Goal: Ask a question: Seek information or help from site administrators or community

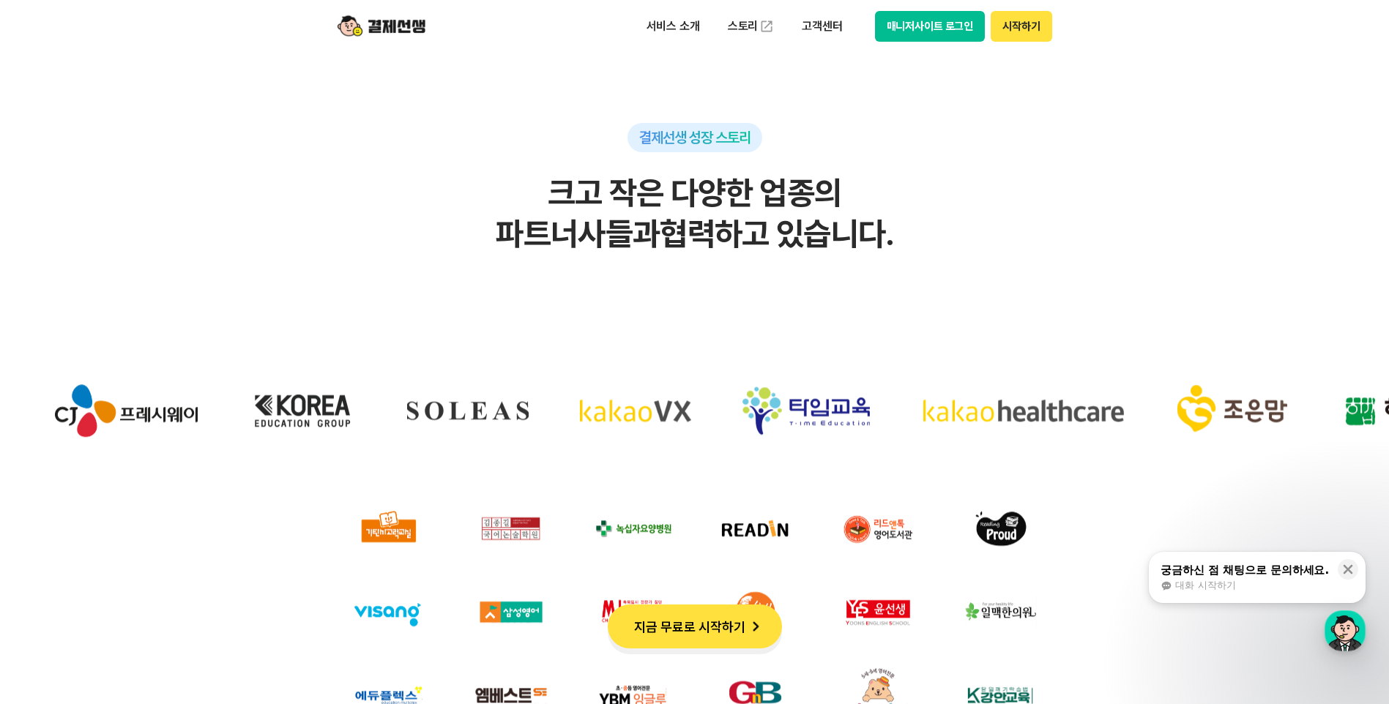
scroll to position [4466, 0]
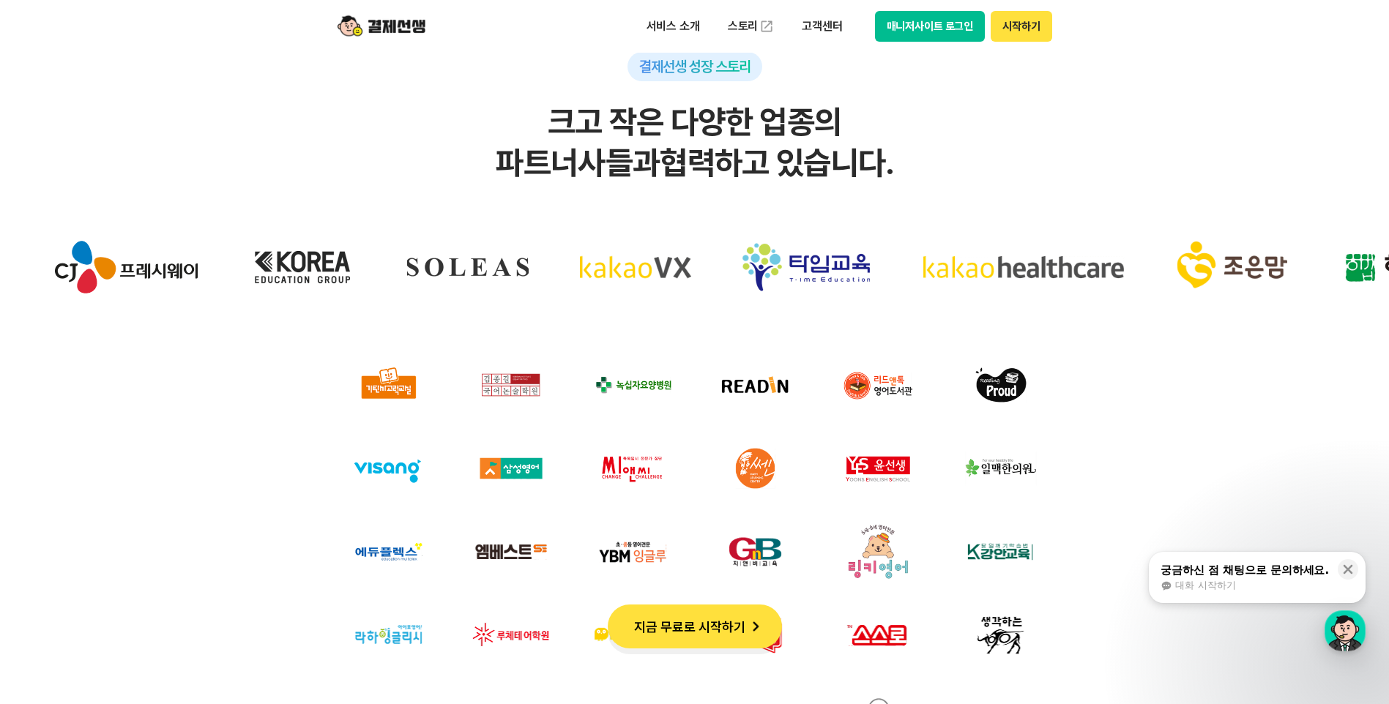
click at [1267, 577] on div "궁금하신 점 채팅으로 문의하세요." at bounding box center [1244, 570] width 168 height 15
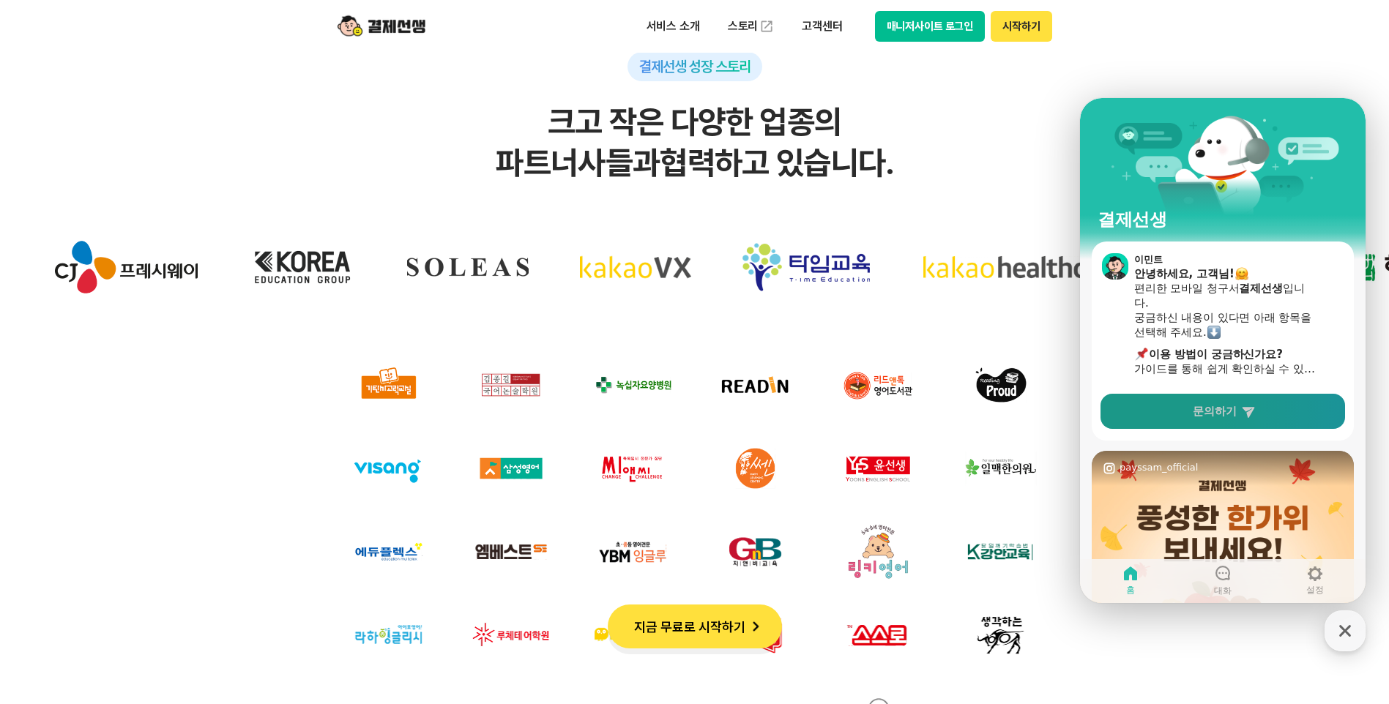
click at [1229, 406] on span "문의하기" at bounding box center [1215, 411] width 44 height 15
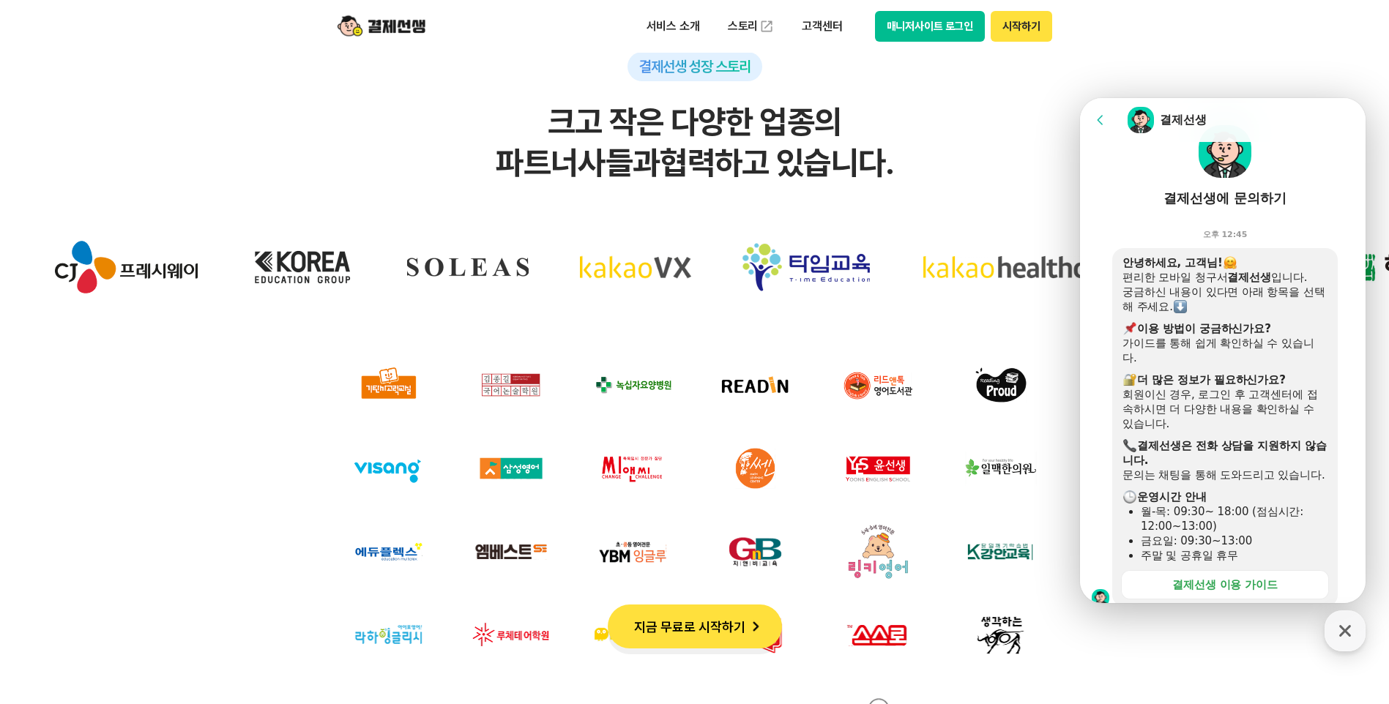
scroll to position [366, 0]
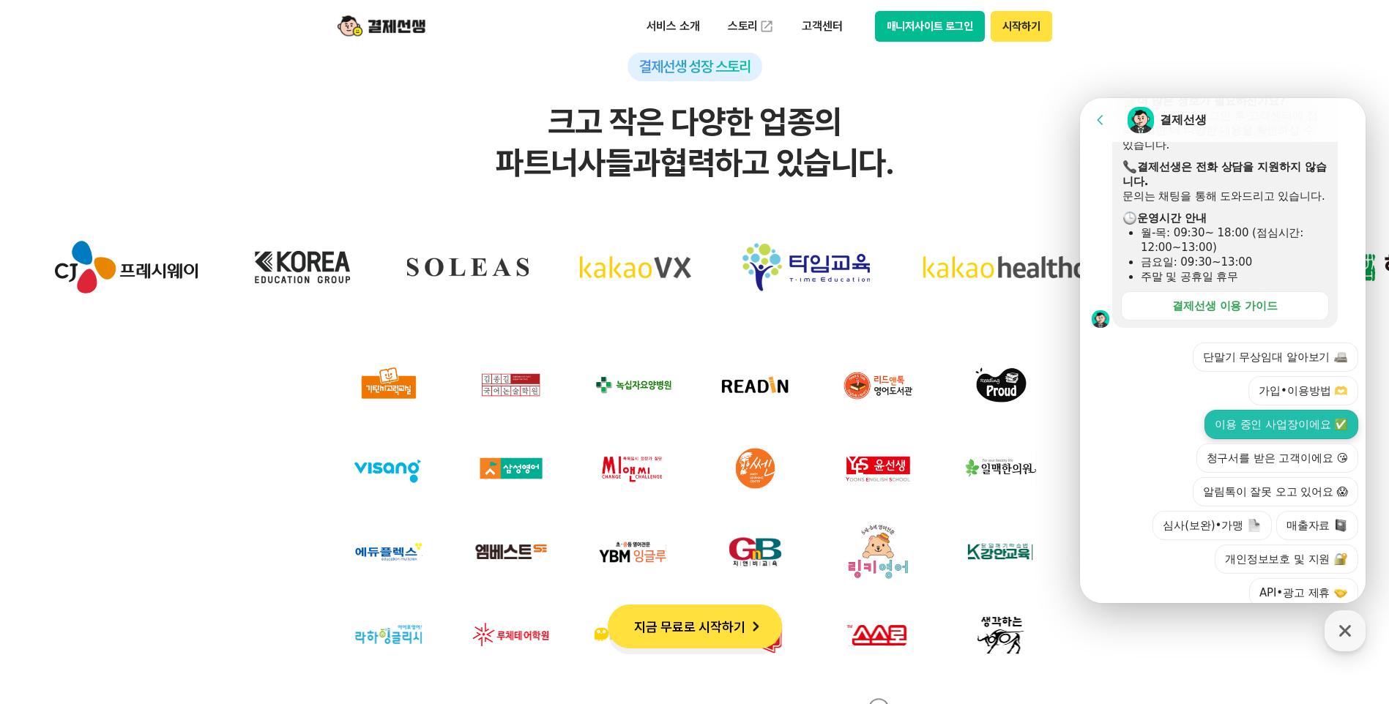
click at [1270, 435] on button "이용 중인 사업장이에요 ✅" at bounding box center [1281, 424] width 154 height 29
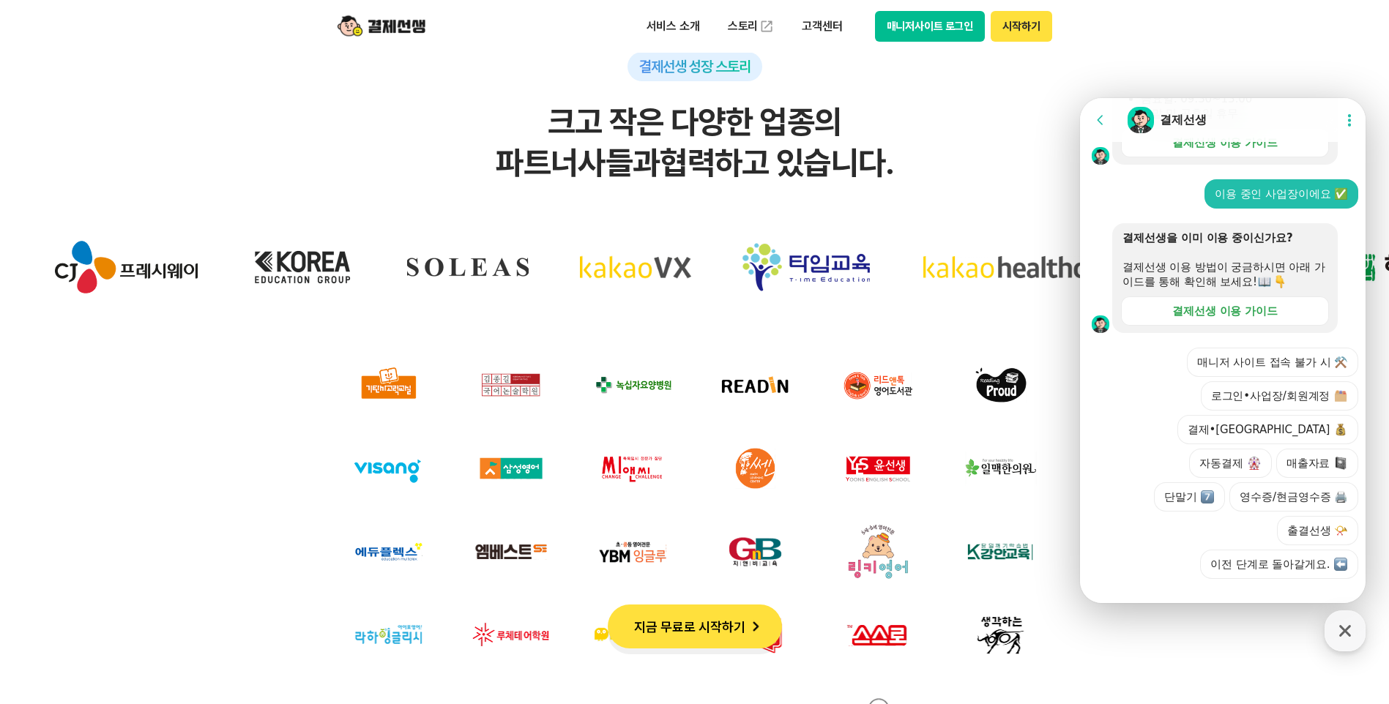
scroll to position [532, 0]
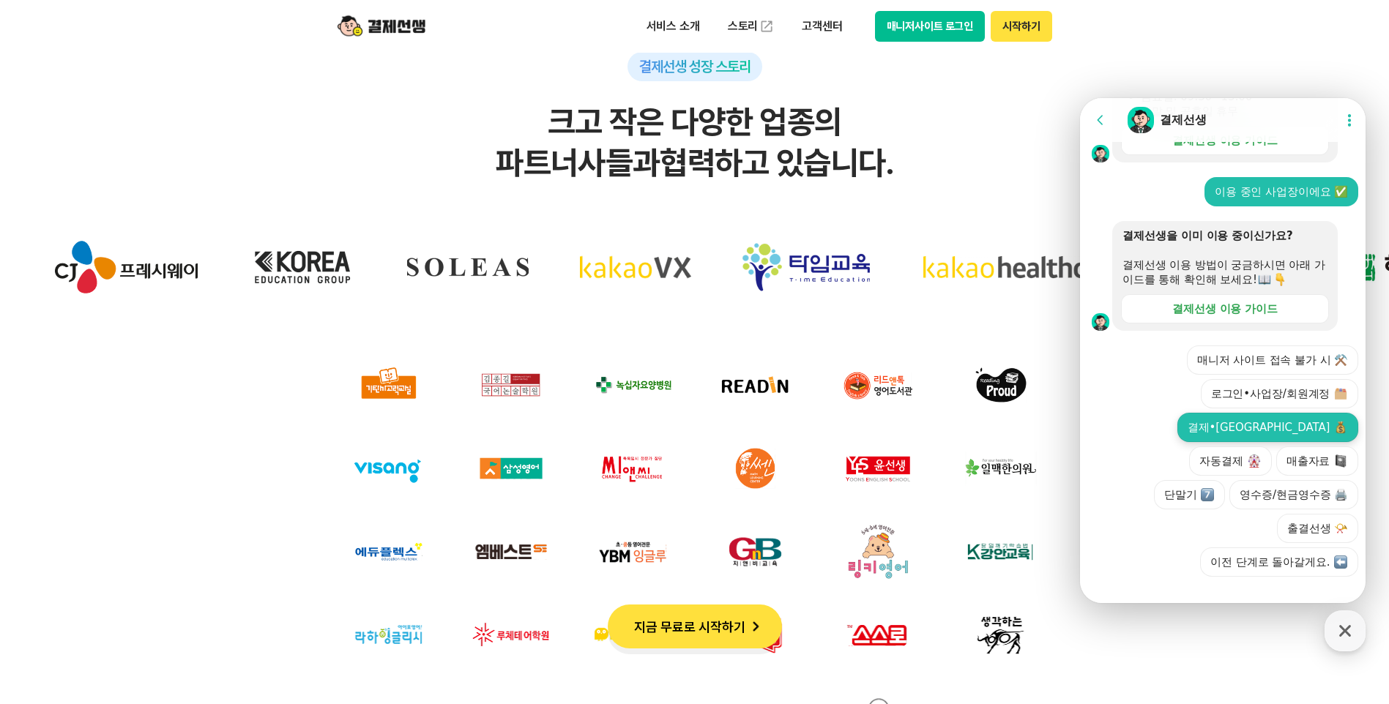
click at [1198, 442] on button "결제•[GEOGRAPHIC_DATA]" at bounding box center [1267, 427] width 181 height 29
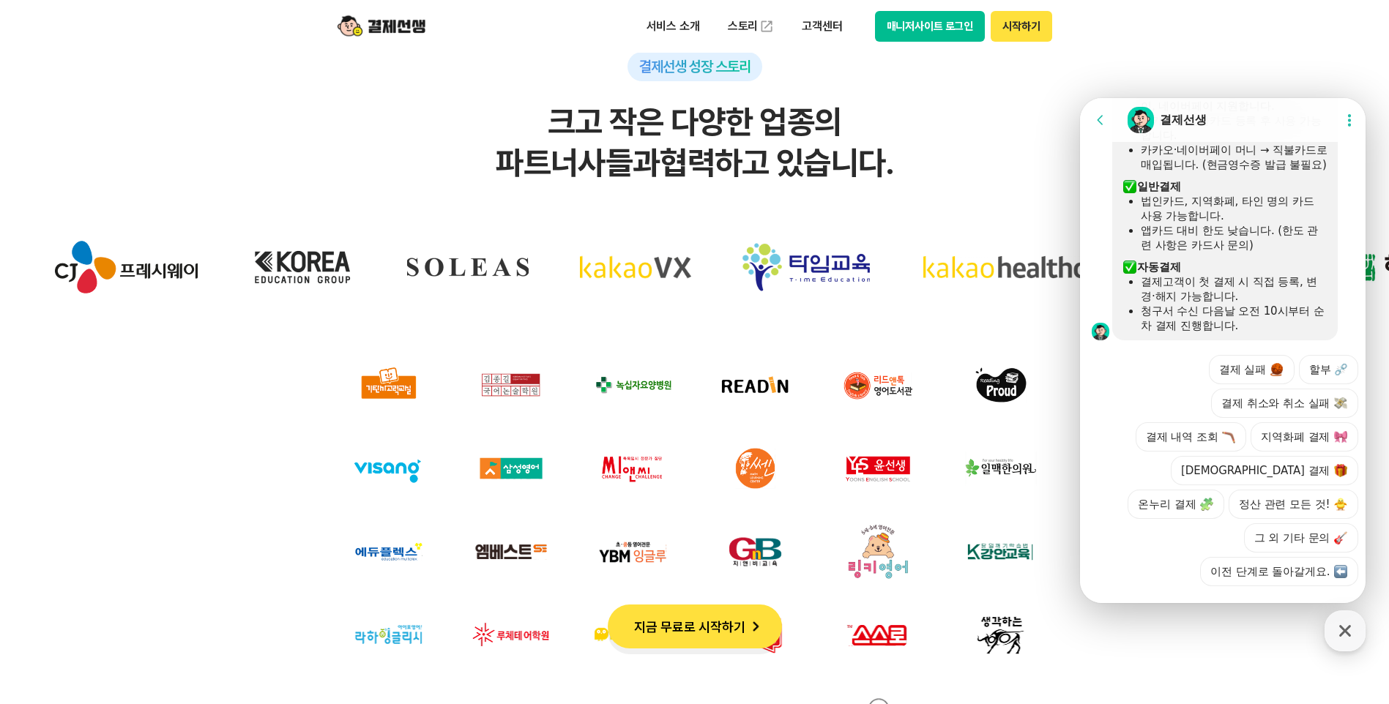
scroll to position [953, 0]
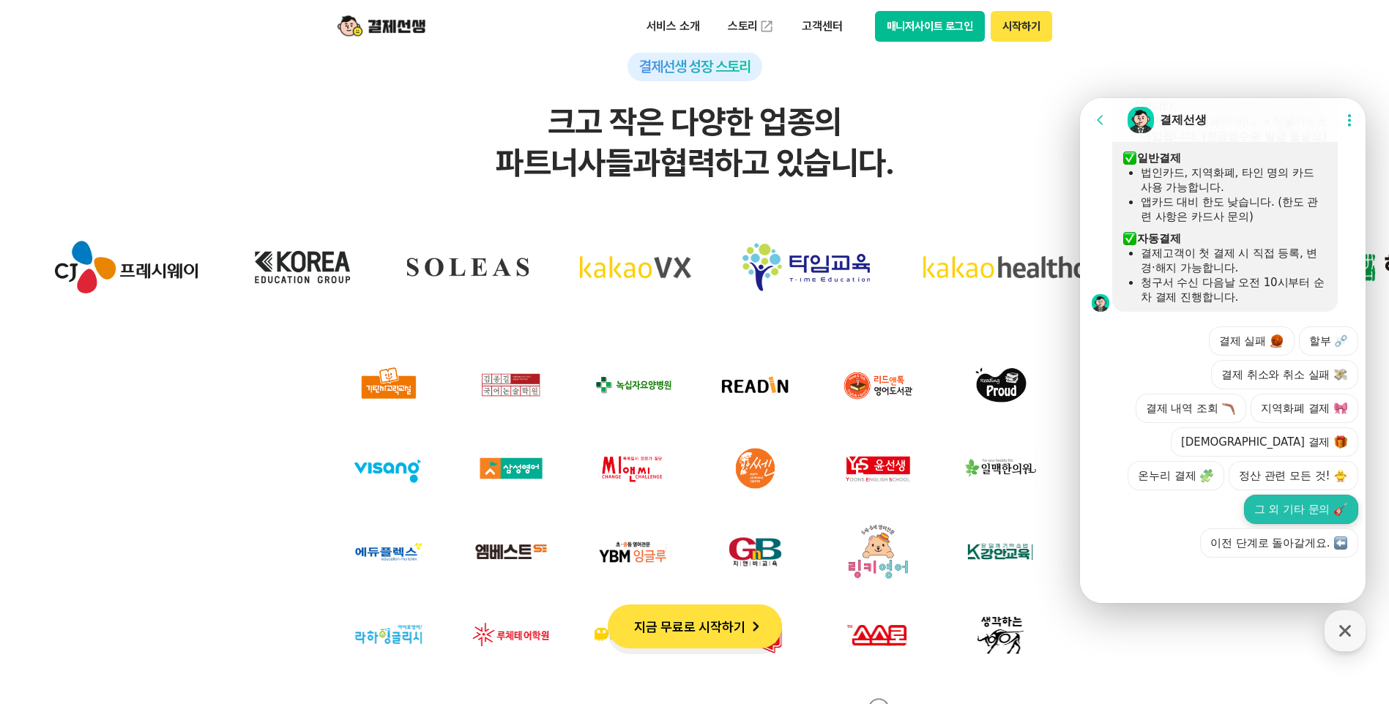
click at [1312, 507] on button "그 외 기타 문의" at bounding box center [1301, 509] width 114 height 29
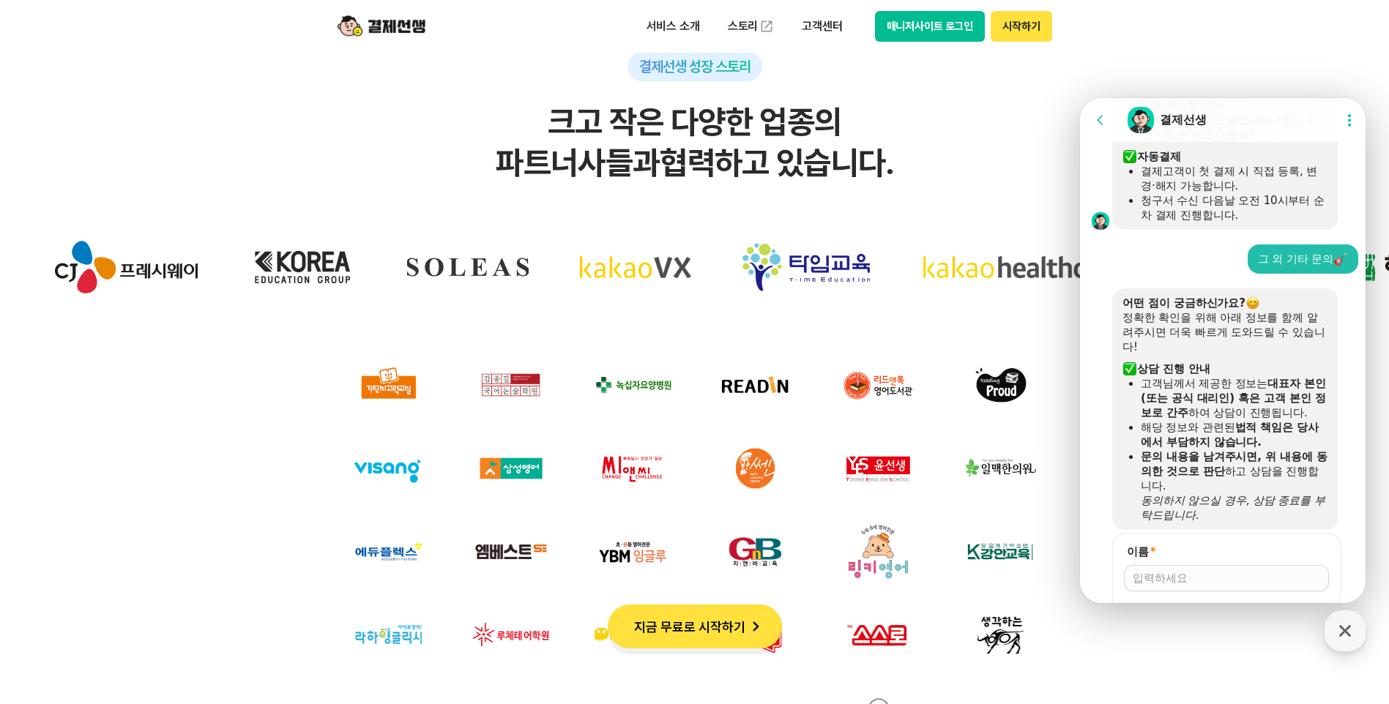
scroll to position [1250, 0]
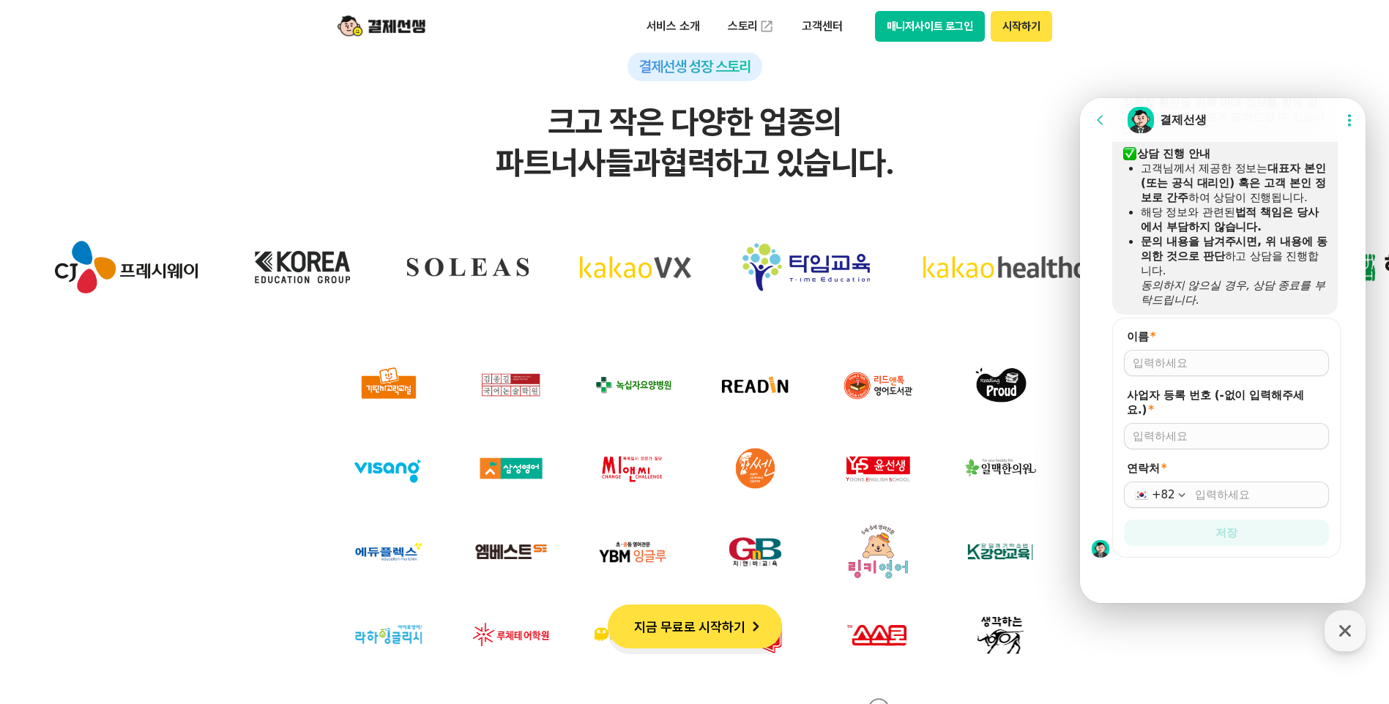
click at [1197, 371] on div at bounding box center [1226, 363] width 205 height 26
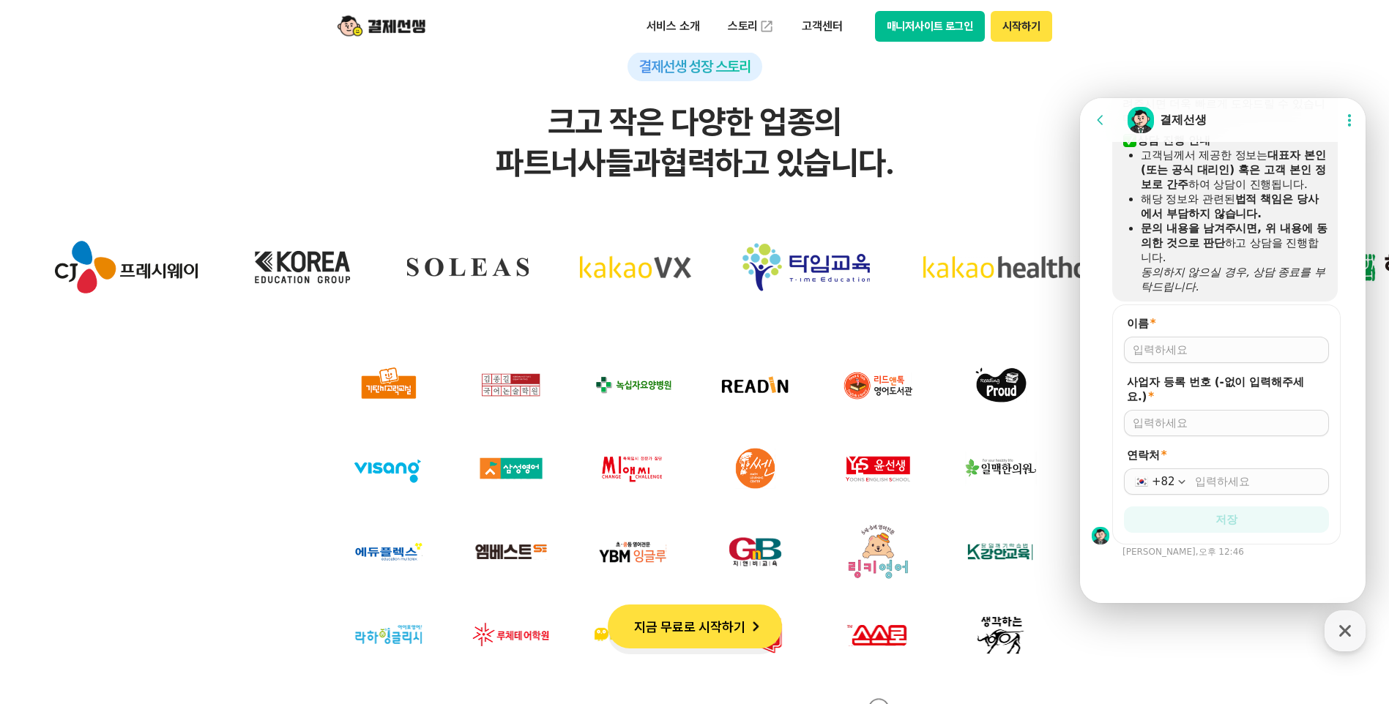
click at [1193, 360] on div at bounding box center [1226, 350] width 205 height 26
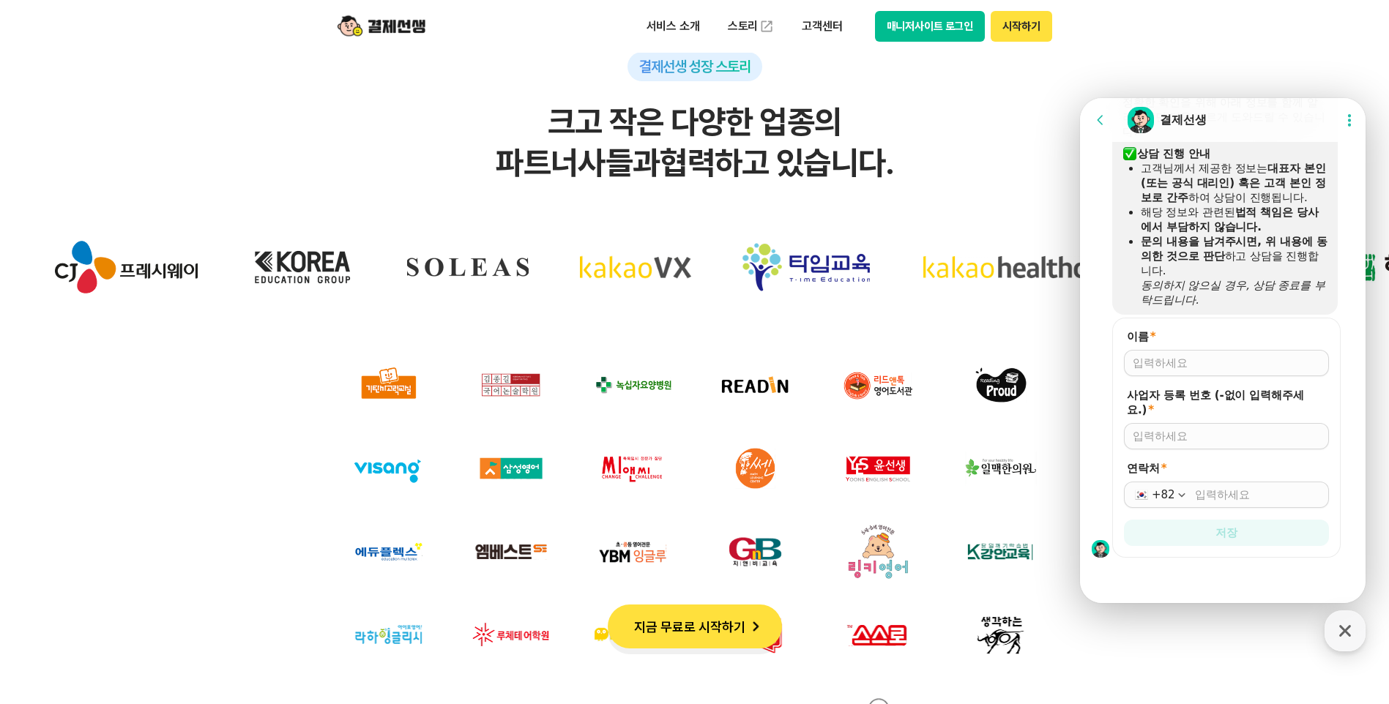
click at [1184, 351] on div at bounding box center [1226, 363] width 205 height 26
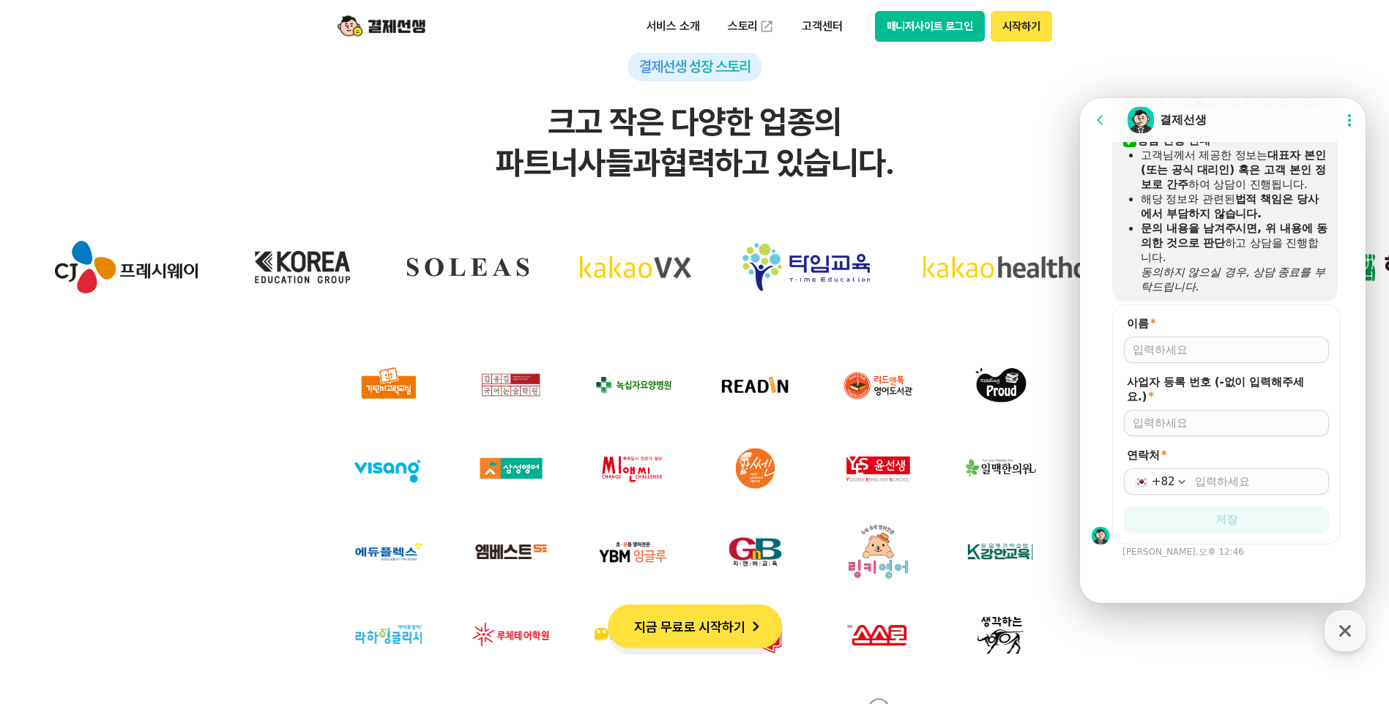
click at [1180, 359] on div at bounding box center [1226, 350] width 205 height 26
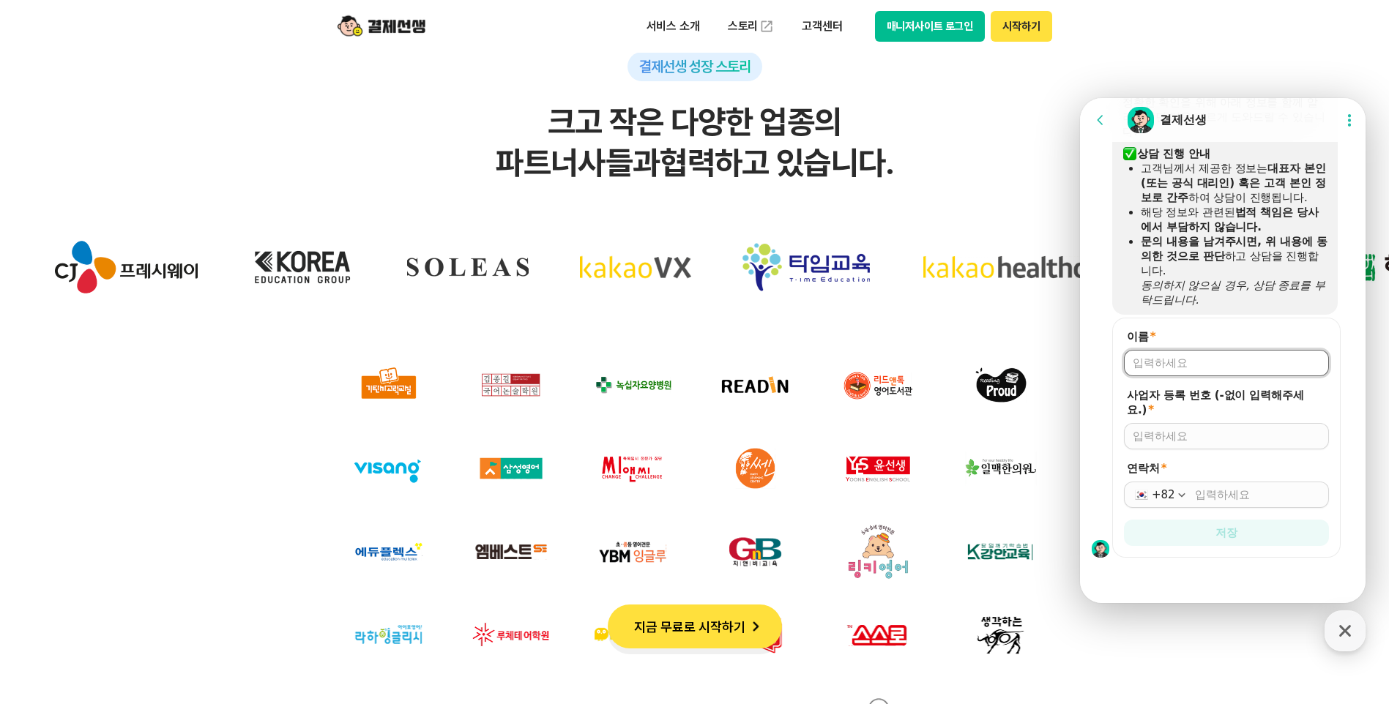
click at [1145, 359] on input "이름 *" at bounding box center [1226, 363] width 187 height 15
type input "백서연"
type input "1112530035"
click at [1161, 493] on div "+82" at bounding box center [1163, 495] width 23 height 15
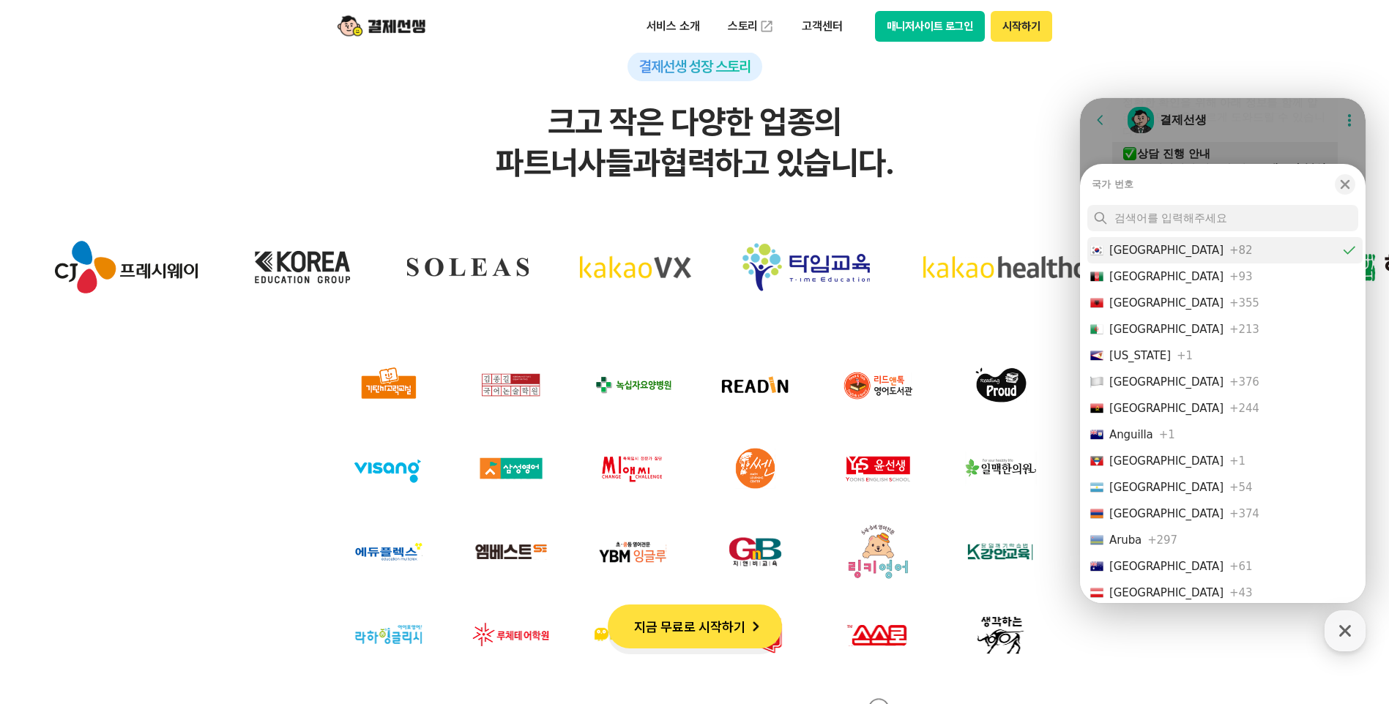
click at [1137, 250] on div "[GEOGRAPHIC_DATA]" at bounding box center [1166, 250] width 114 height 15
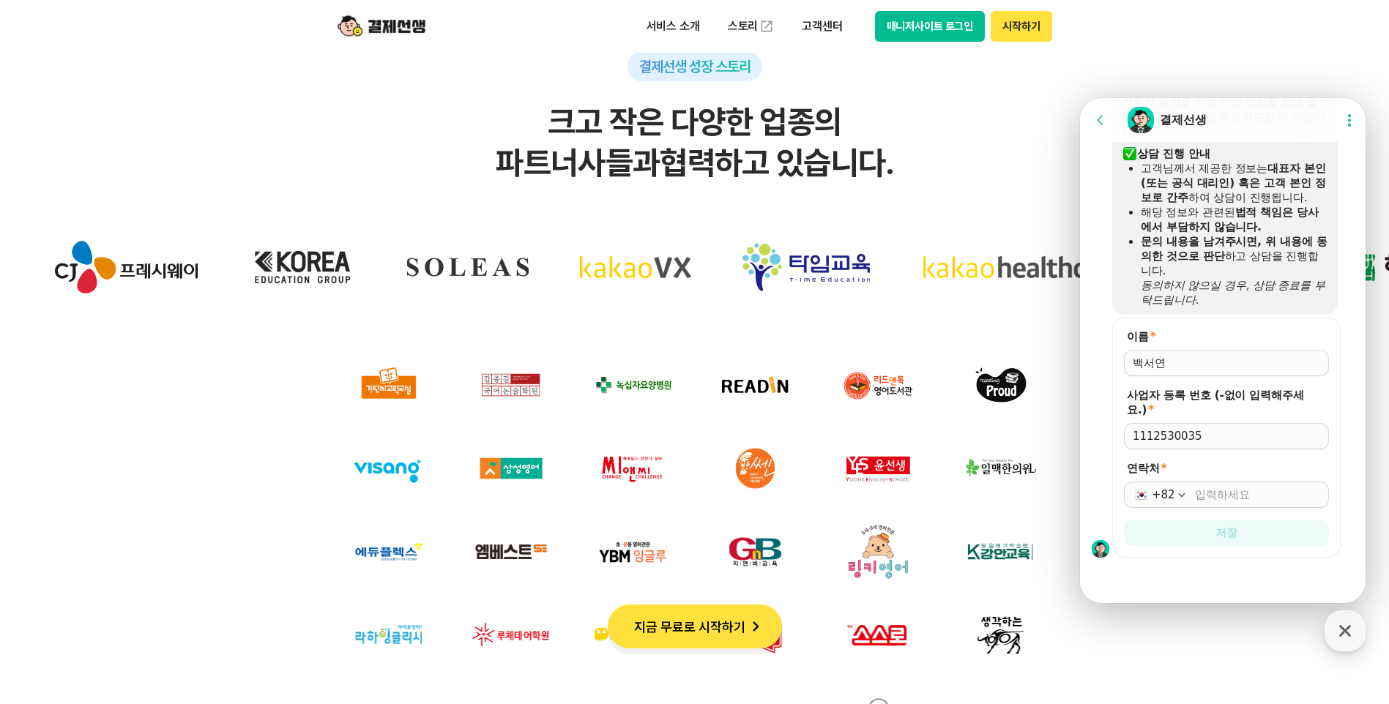
click at [1203, 493] on input "연락처 *" at bounding box center [1257, 495] width 125 height 15
click at [1202, 525] on button "저장" at bounding box center [1226, 533] width 205 height 26
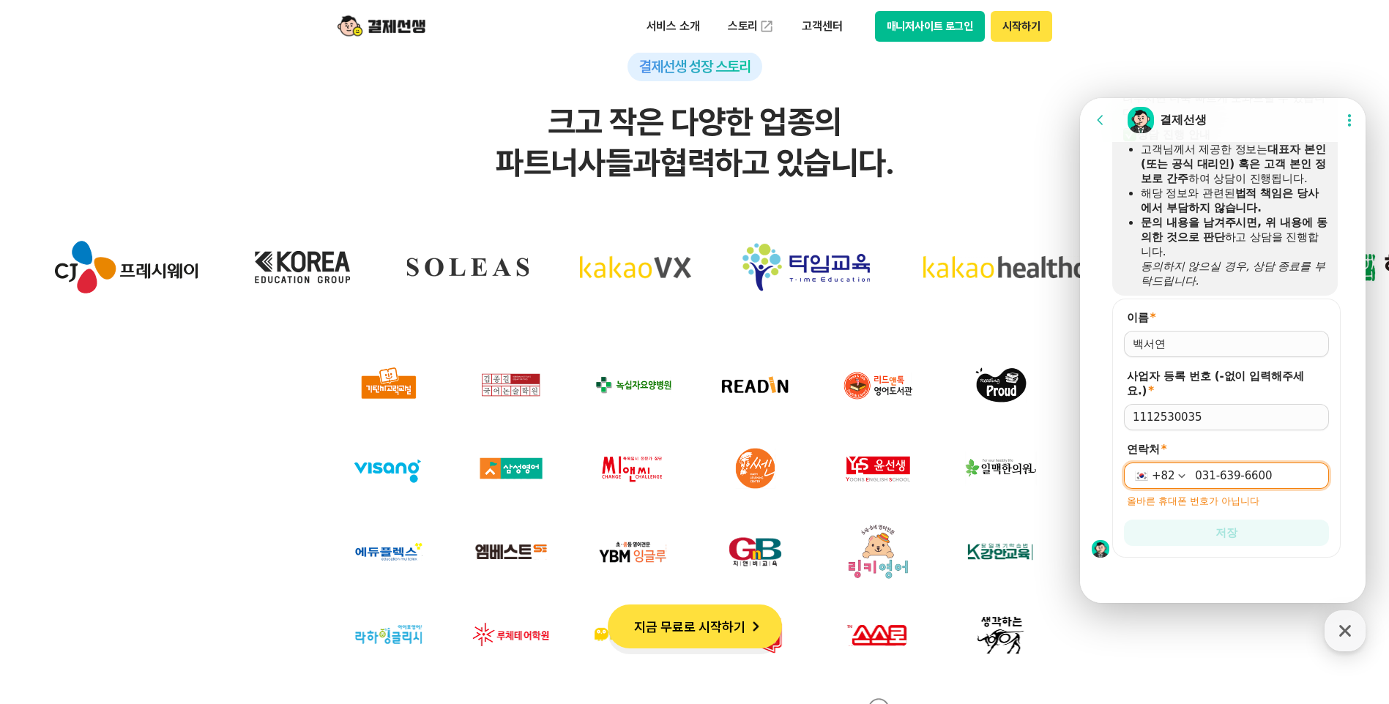
scroll to position [1269, 0]
drag, startPoint x: 1188, startPoint y: 473, endPoint x: 1321, endPoint y: 474, distance: 133.2
click at [1321, 474] on div "[PHONE_NUMBER]" at bounding box center [1226, 476] width 205 height 26
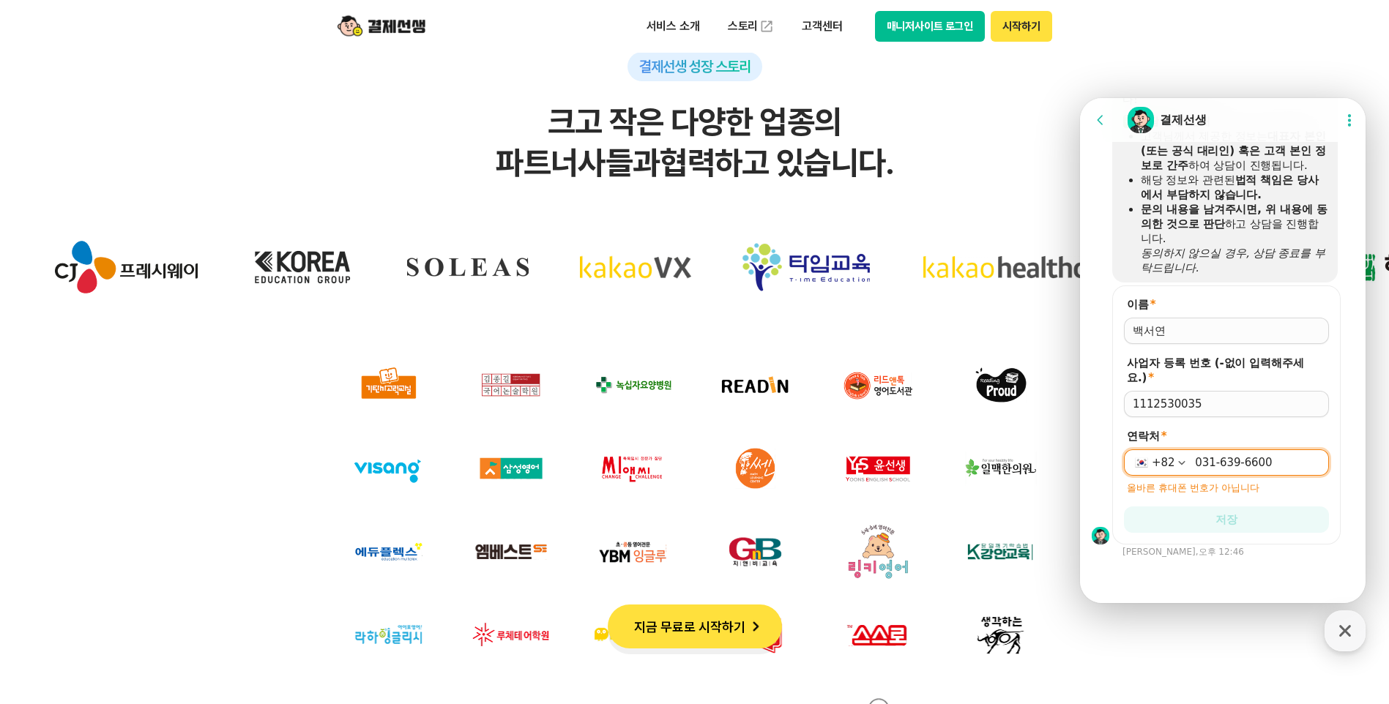
scroll to position [1283, 0]
drag, startPoint x: 1321, startPoint y: 474, endPoint x: 1273, endPoint y: 461, distance: 49.9
click at [1273, 461] on input "031-639-6600" at bounding box center [1257, 462] width 125 height 15
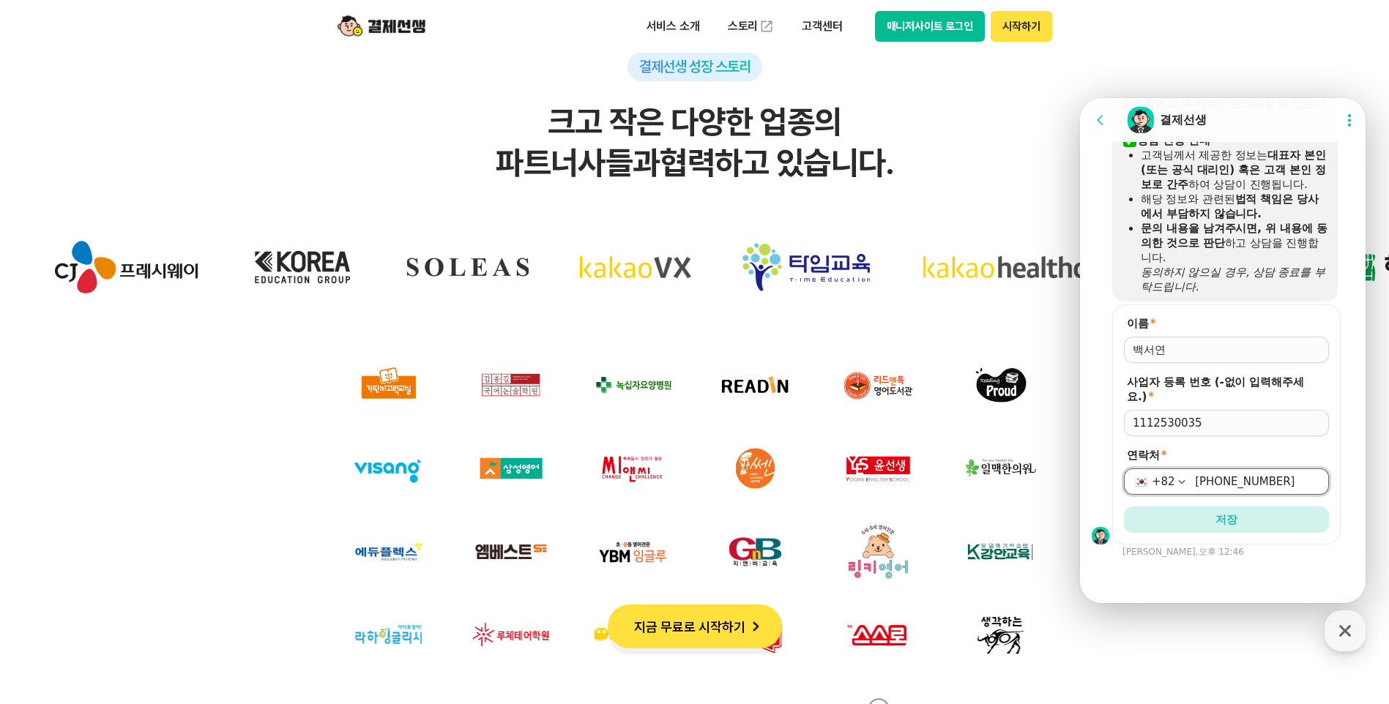
scroll to position [1264, 0]
type input "0"
type input "[PHONE_NUMBER]"
click at [1220, 513] on span "저장" at bounding box center [1226, 519] width 22 height 15
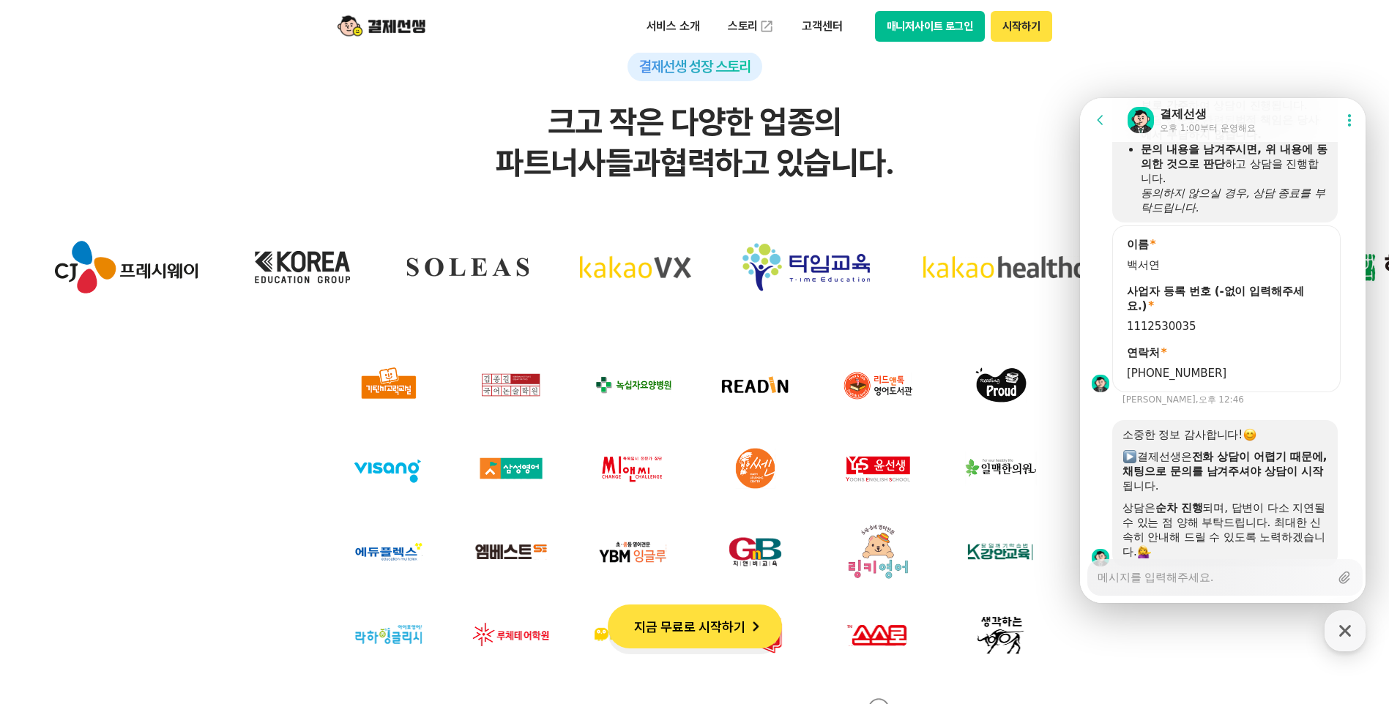
scroll to position [1395, 0]
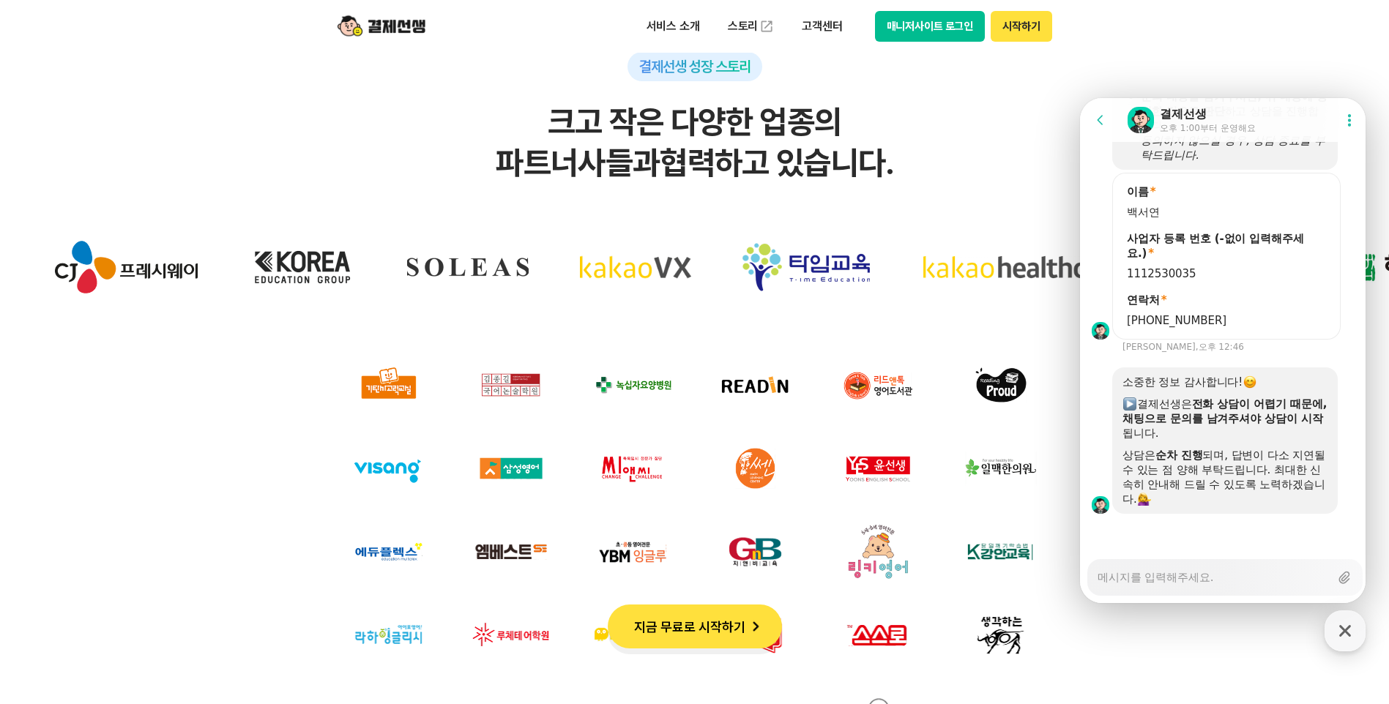
click at [1182, 583] on textarea "Messenger Input Textarea" at bounding box center [1213, 572] width 232 height 25
type textarea "x"
type textarea "ㄱ"
type textarea "x"
type textarea "깆"
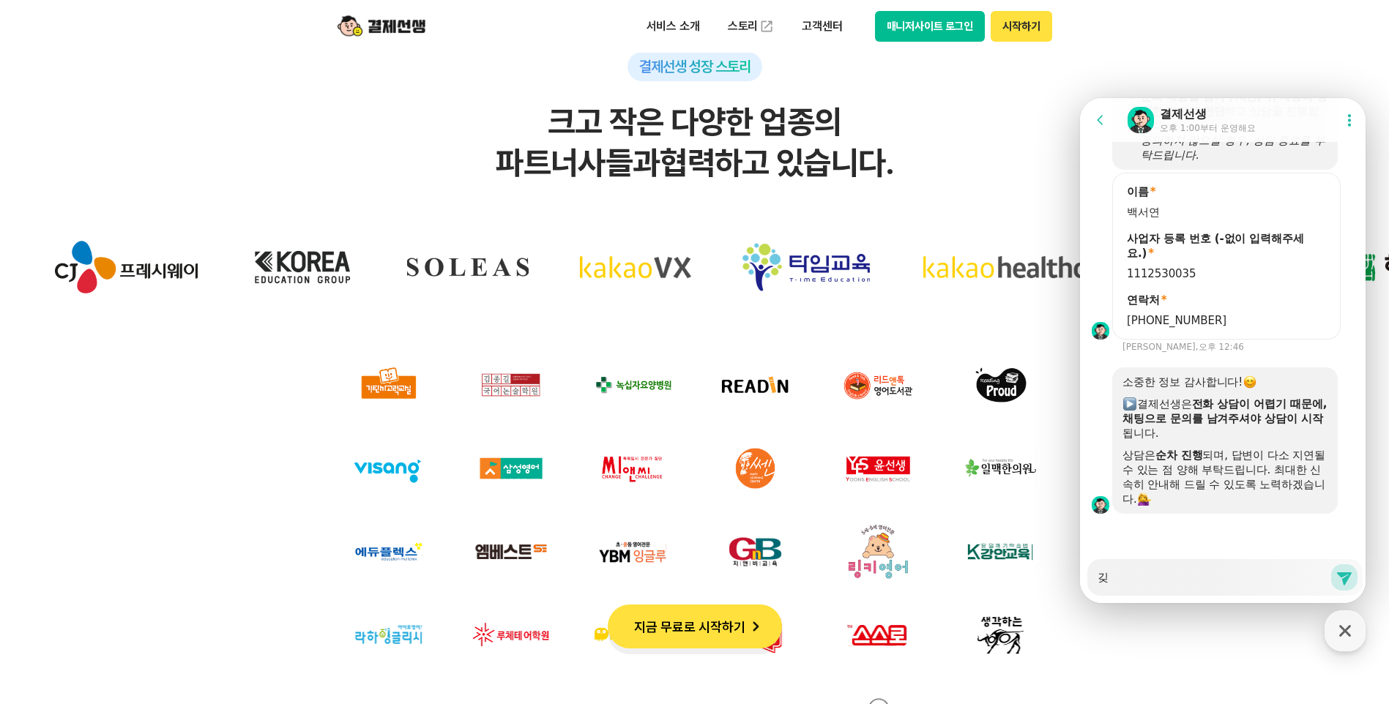
type textarea "x"
type textarea "기조"
type textarea "x"
type textarea "기존"
type textarea "x"
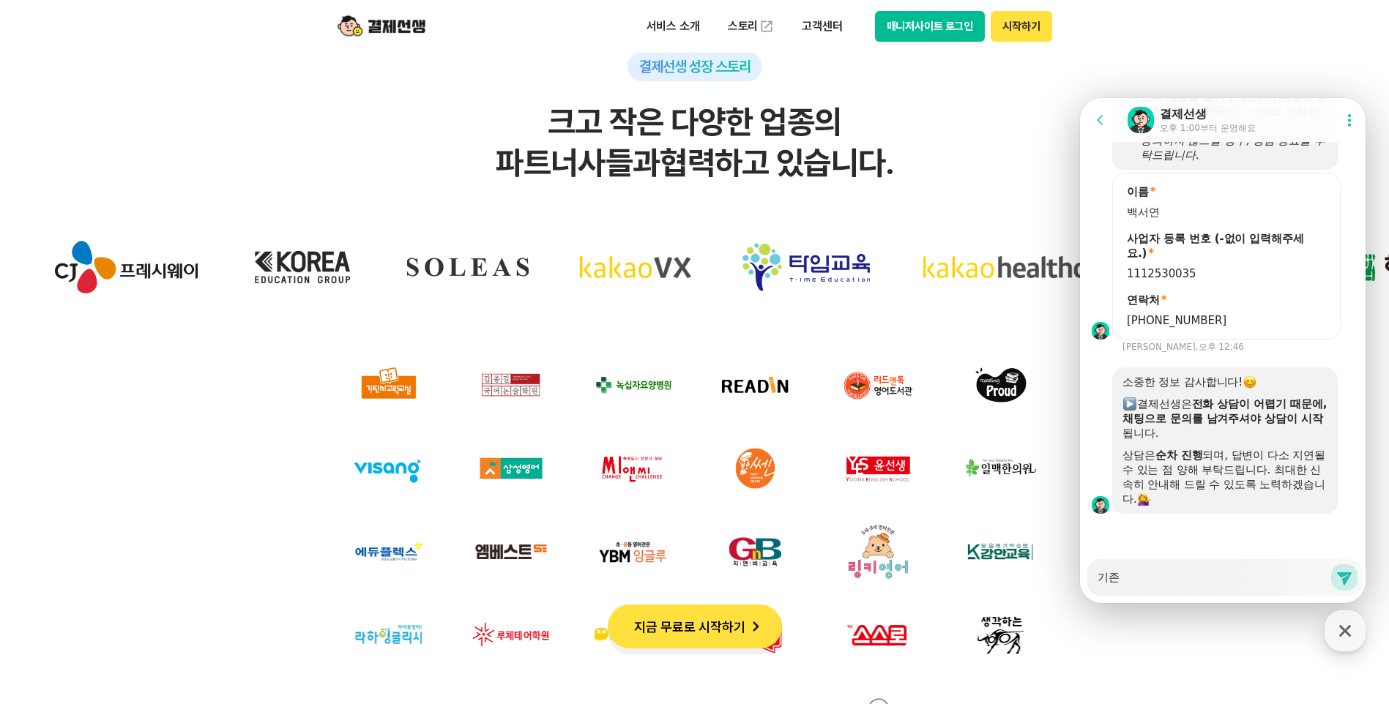
type textarea "기존ㅇ"
type textarea "x"
type textarea "기존에"
type textarea "x"
type textarea "기존에"
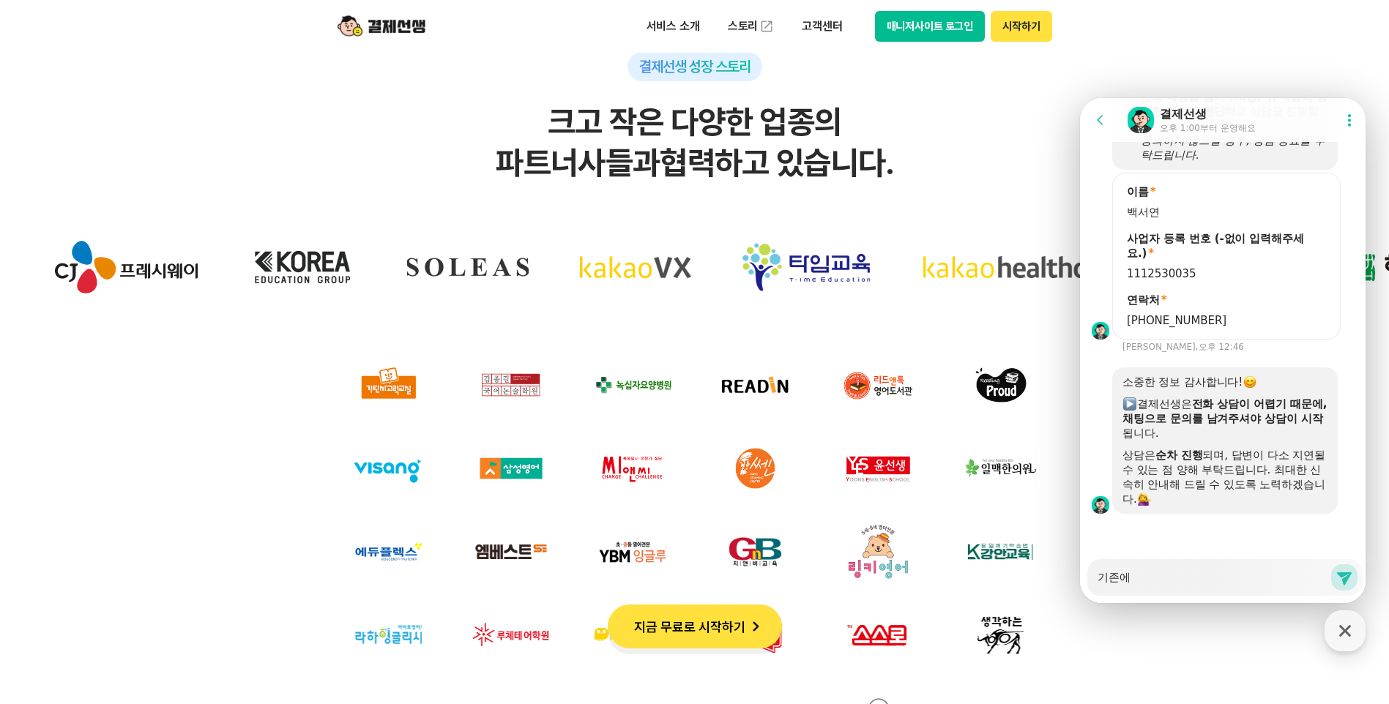
type textarea "x"
type textarea "기존에 ㅅ"
type textarea "x"
type textarea "기존에 사"
type textarea "x"
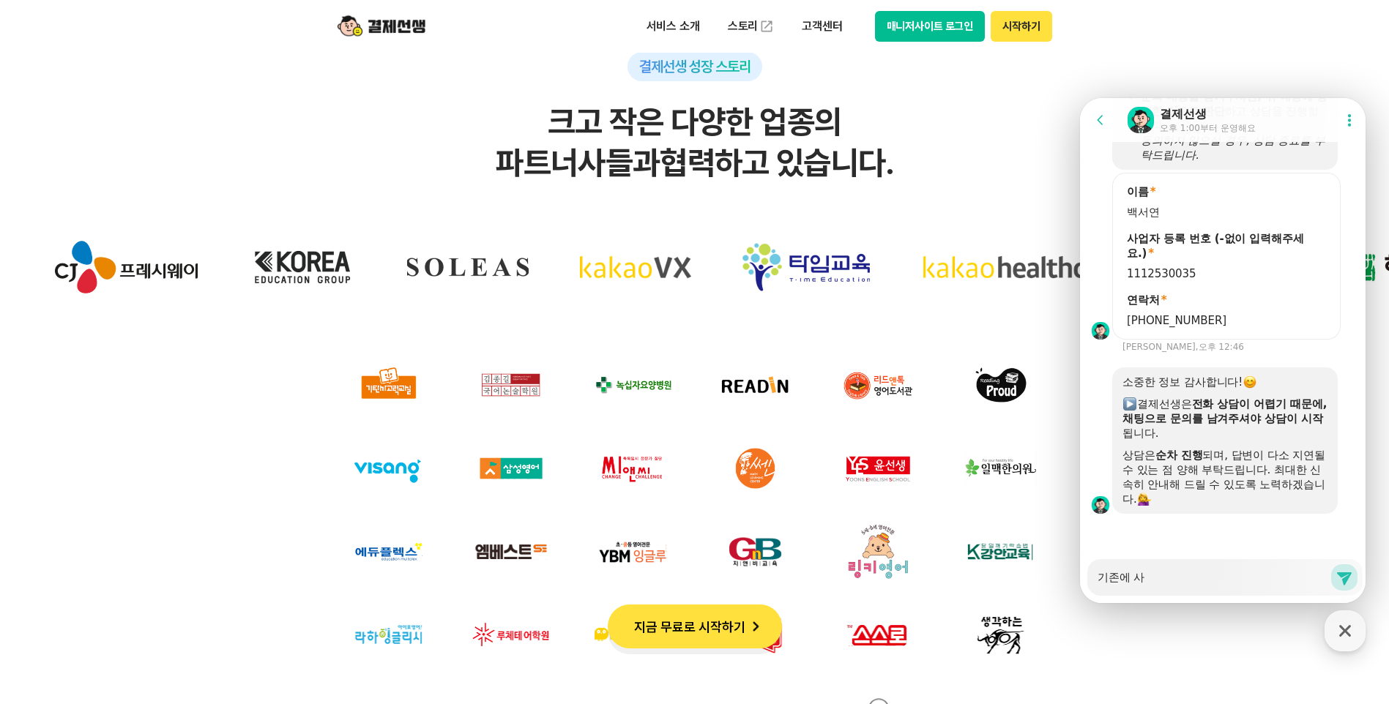
type textarea "기존에 삼"
type textarea "x"
type textarea "기존에 삼서"
type textarea "x"
type textarea "기존에 삼성"
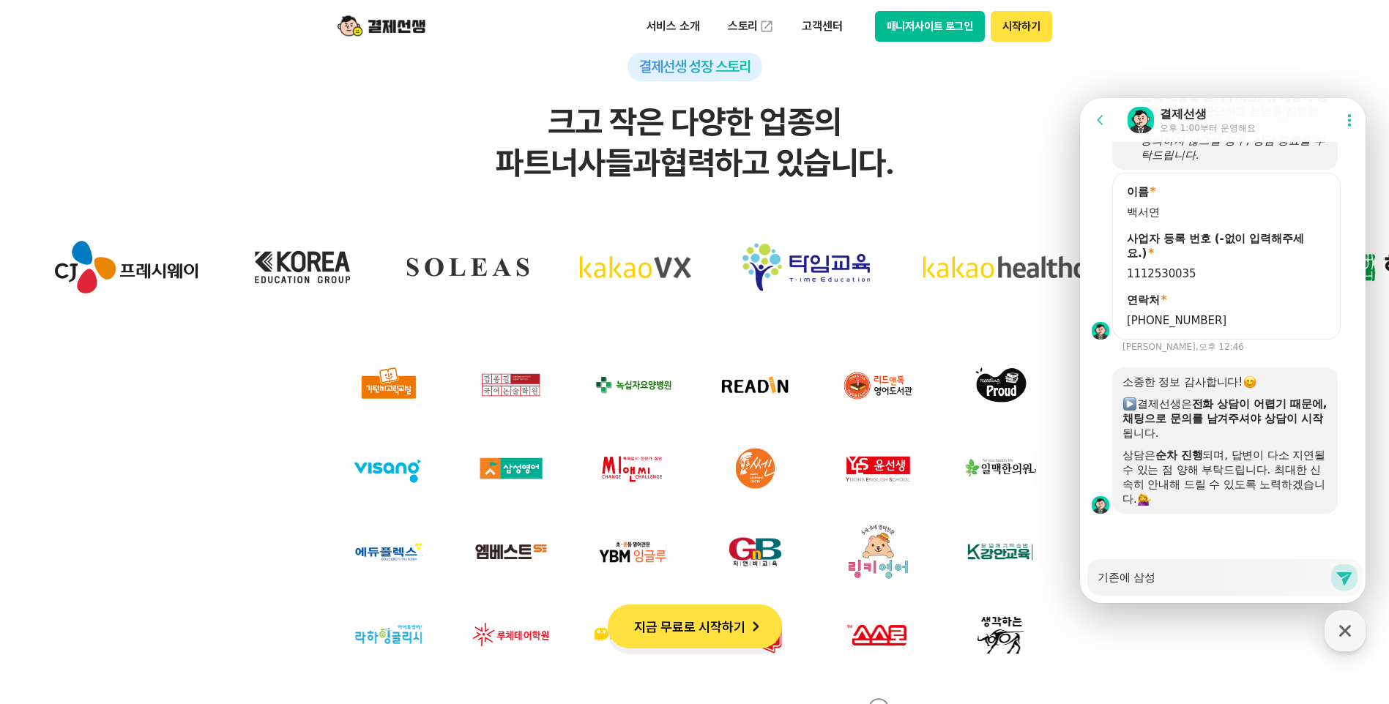
type textarea "x"
type textarea "기존에 삼성ㅋ"
type textarea "x"
type textarea "기존에 삼성카"
type textarea "x"
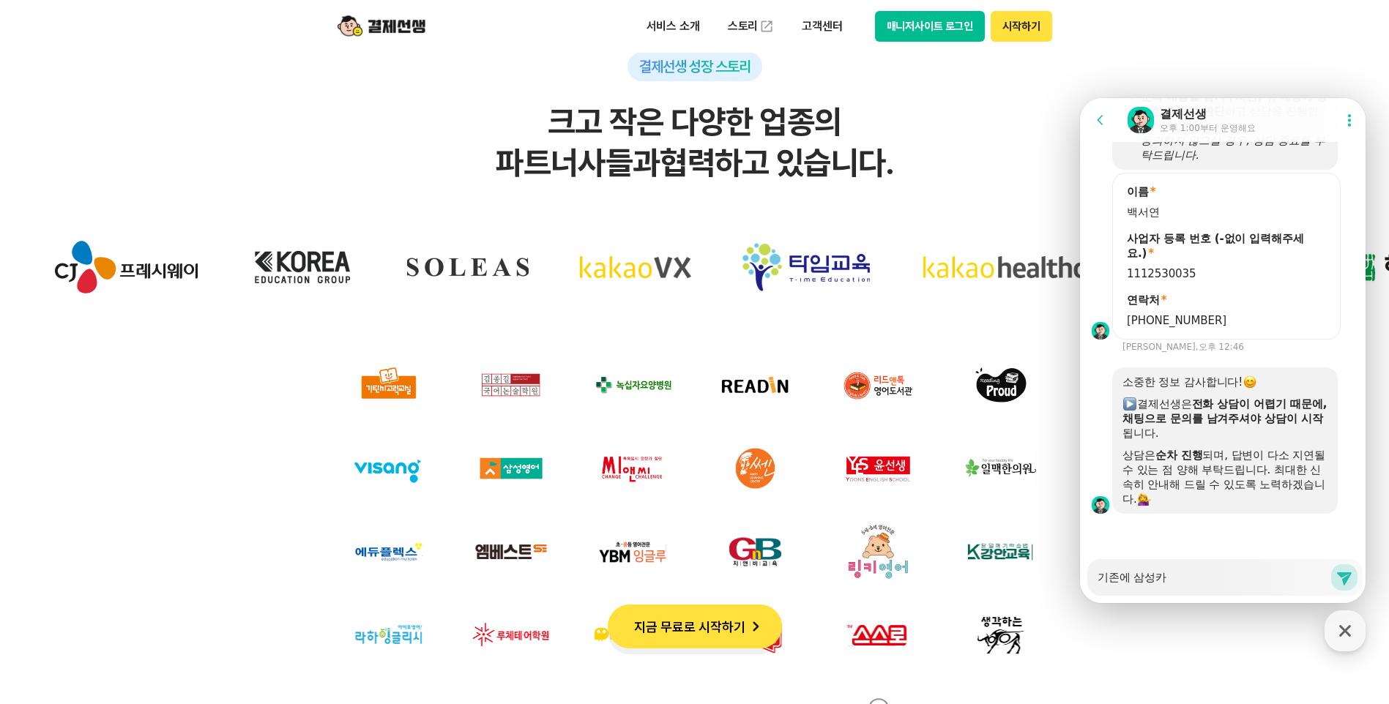
type textarea "기존에 삼성칻"
type textarea "x"
type textarea "기존에 삼성카드"
type textarea "x"
type textarea "기존에 삼성카드 ㄱ"
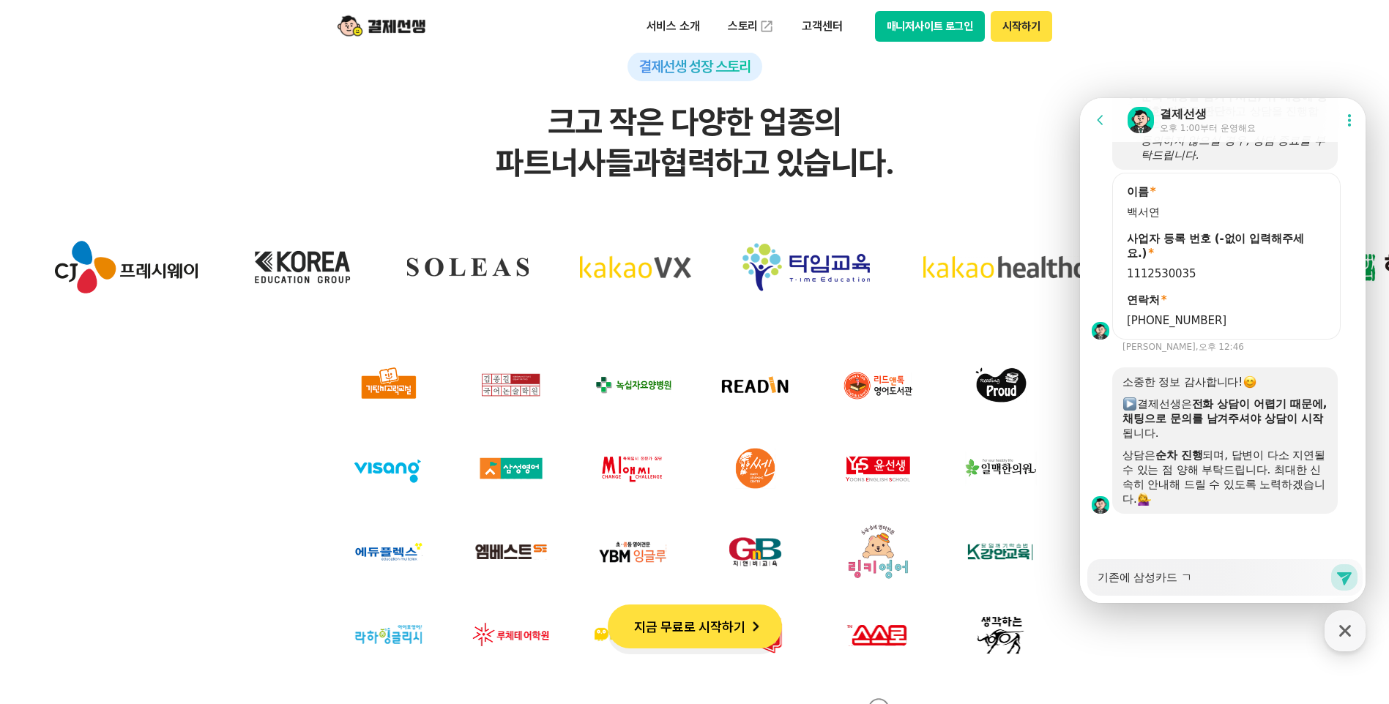
type textarea "x"
type textarea "기존에 삼성카드 가"
type textarea "x"
type textarea "기존에 삼성카드 감"
type textarea "x"
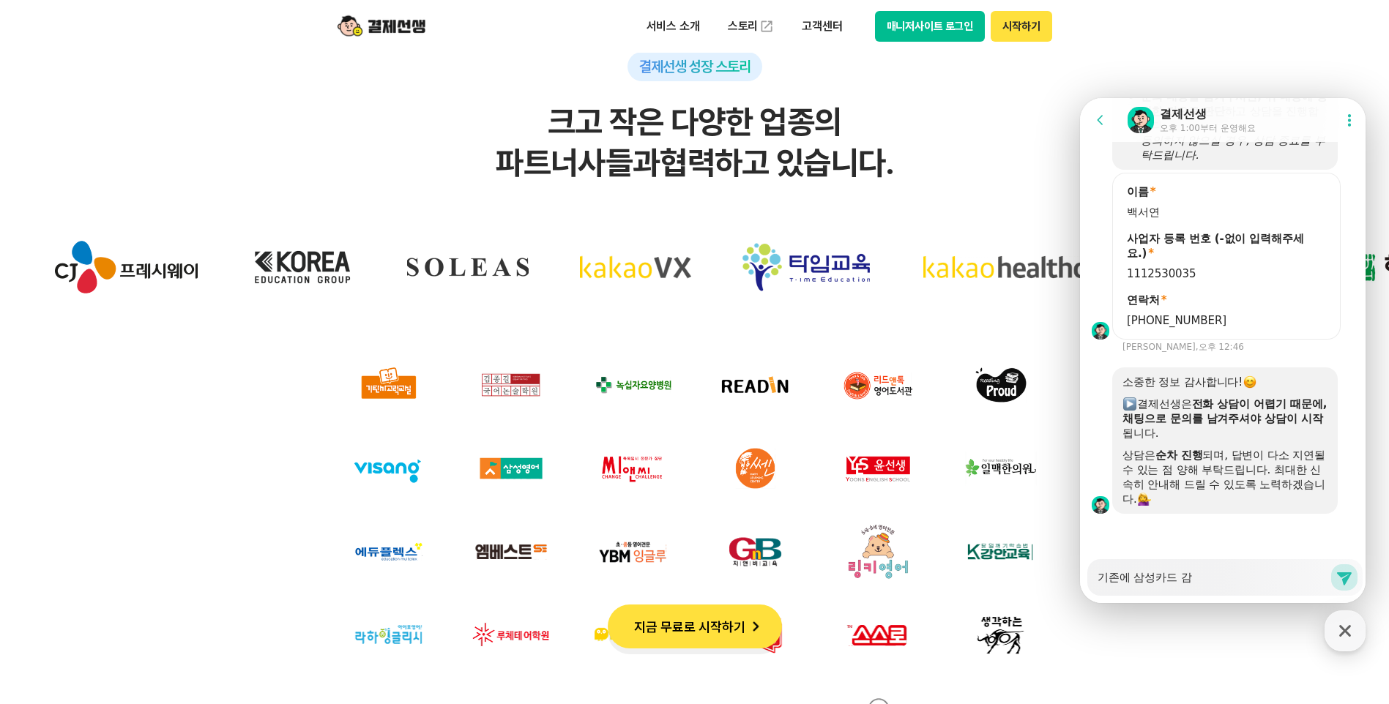
type textarea "기존에 삼성카드 가매"
type textarea "x"
type textarea "기존에 삼성카드 가맹"
type textarea "x"
type textarea "기존에 삼성카드 가맹ㅈ"
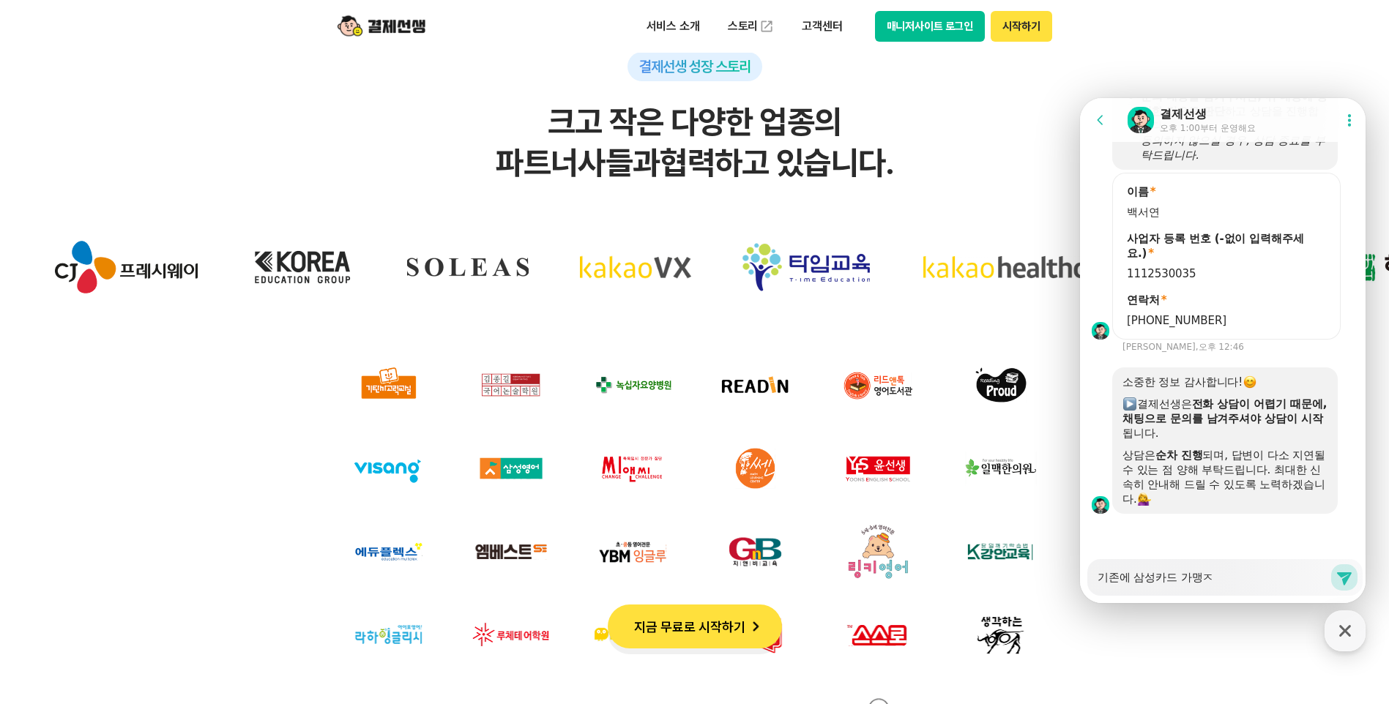
type textarea "x"
type textarea "기존에 삼성카드 가맹저"
type textarea "x"
type textarea "기존에 삼성카드 가맹점"
type textarea "x"
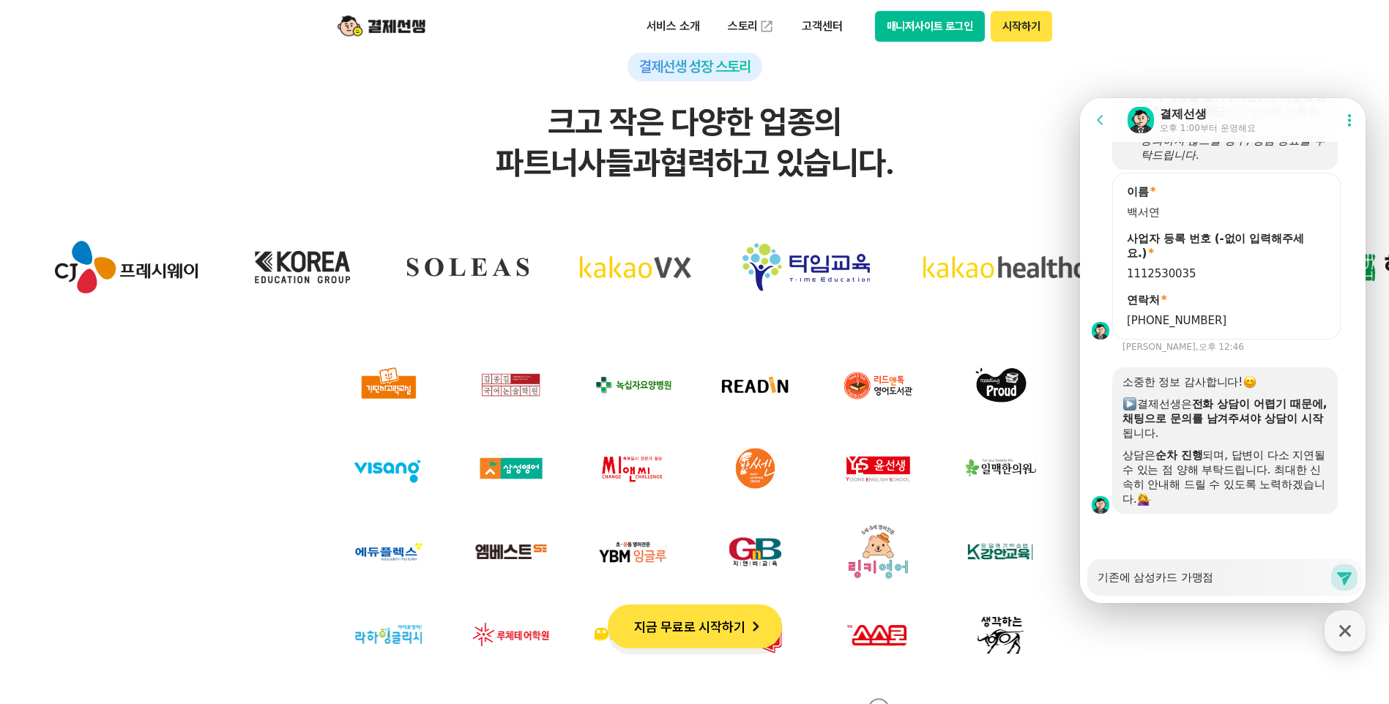
type textarea "기존에 삼성카드 가맹점"
type textarea "x"
type textarea "기존에 삼성카드 가맹점 ㄱ"
type textarea "x"
type textarea "기존에 삼성카드 가맹점 곙"
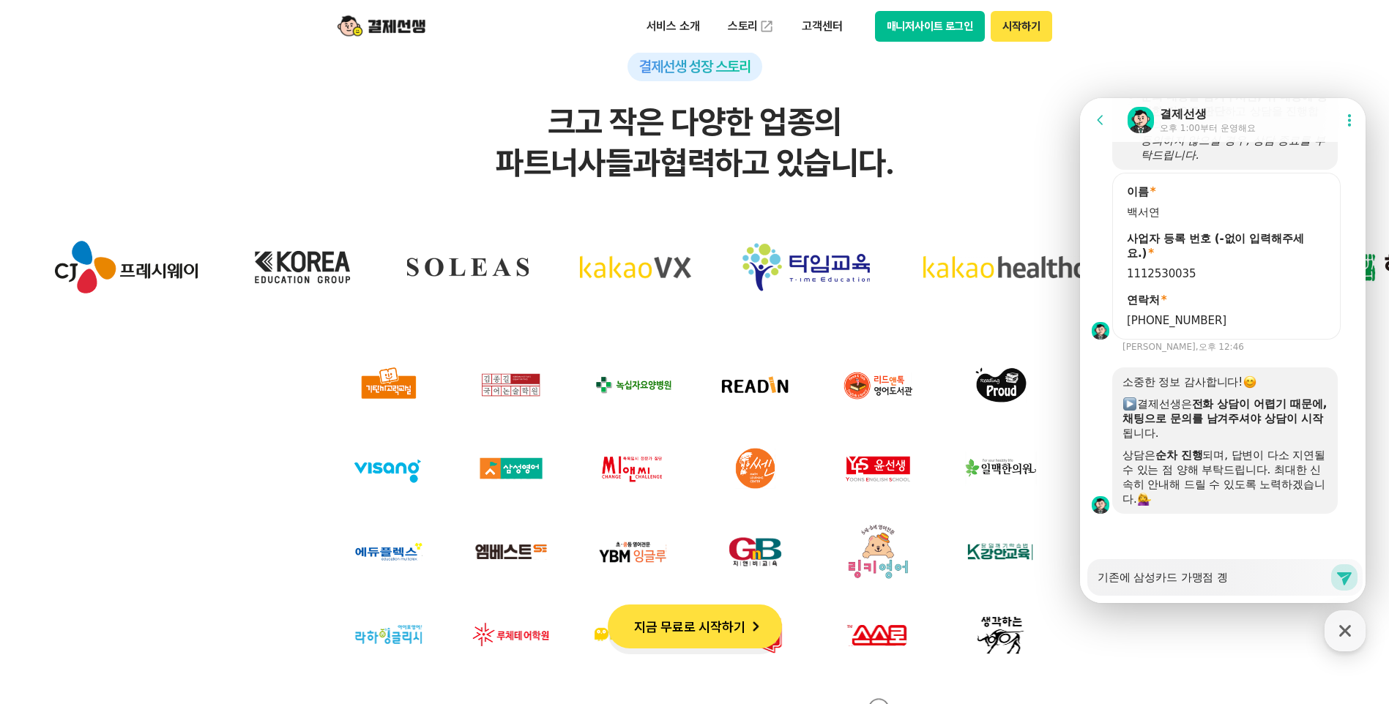
type textarea "x"
type textarea "기존에 삼성카드 가맹점 계야"
type textarea "x"
type textarea "기존에 삼성카드 가맹점 계약"
type textarea "x"
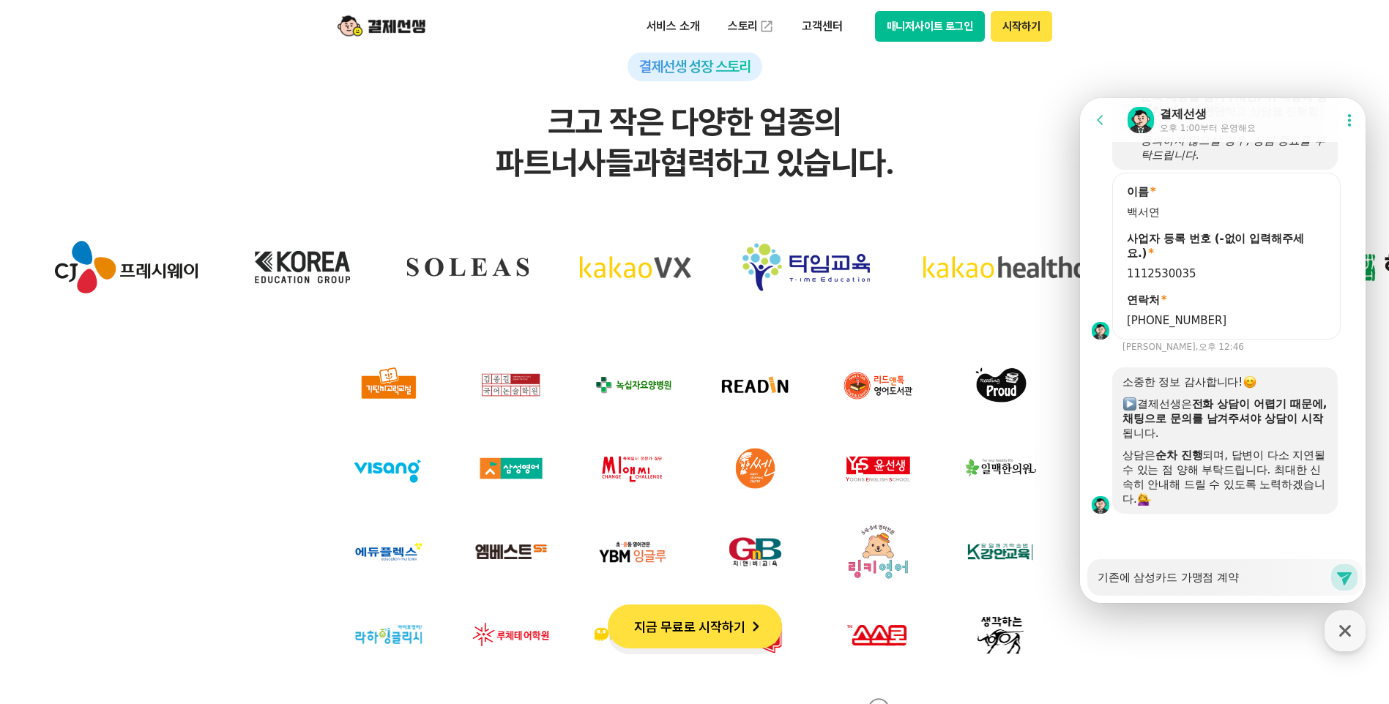
type textarea "기존에 삼성카드 가맹점 계약ㅇ"
type textarea "x"
type textarea "기존에 삼성카드 가맹점 계약이"
type textarea "x"
type textarea "기존에 삼성카드 가맹점 계약이"
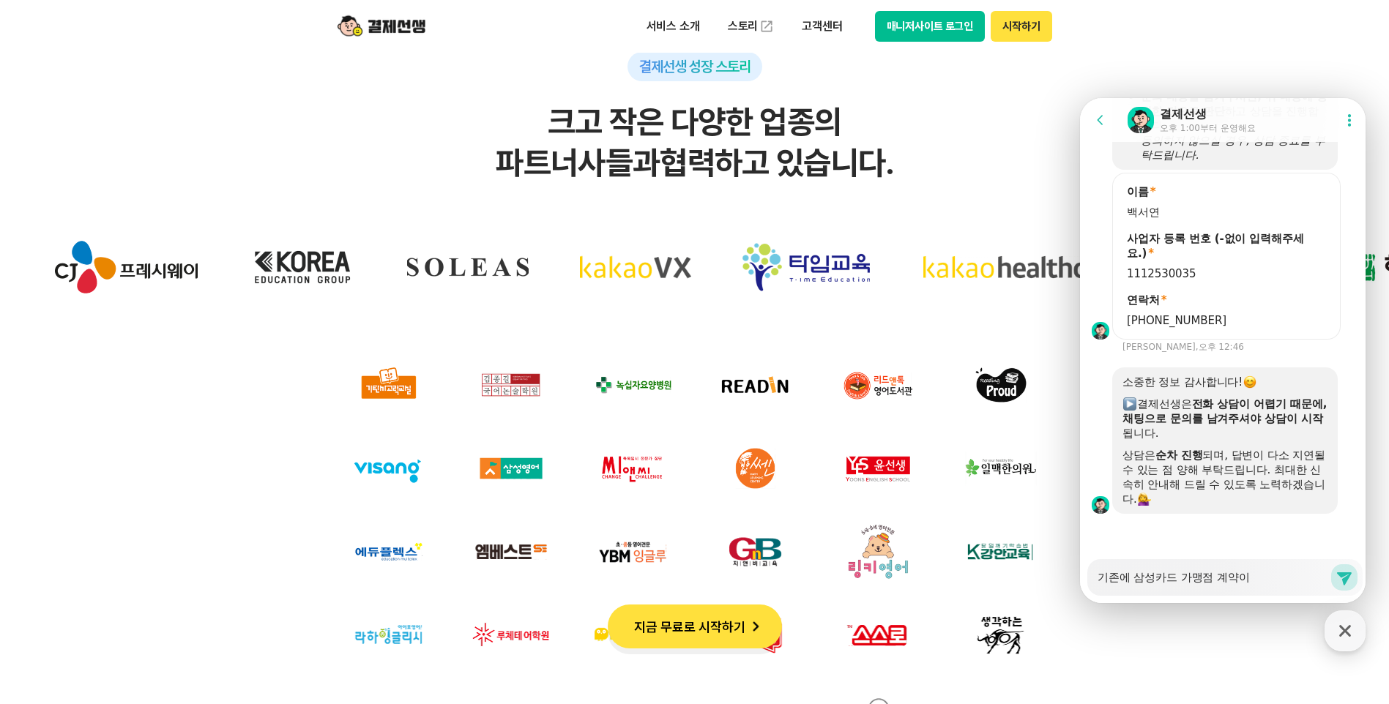
type textarea "x"
type textarea "기존에 삼성카드 가맹점 계약이 ㄷ"
type textarea "x"
type textarea "기존에 삼성카드 가맹점 계약이 도"
type textarea "x"
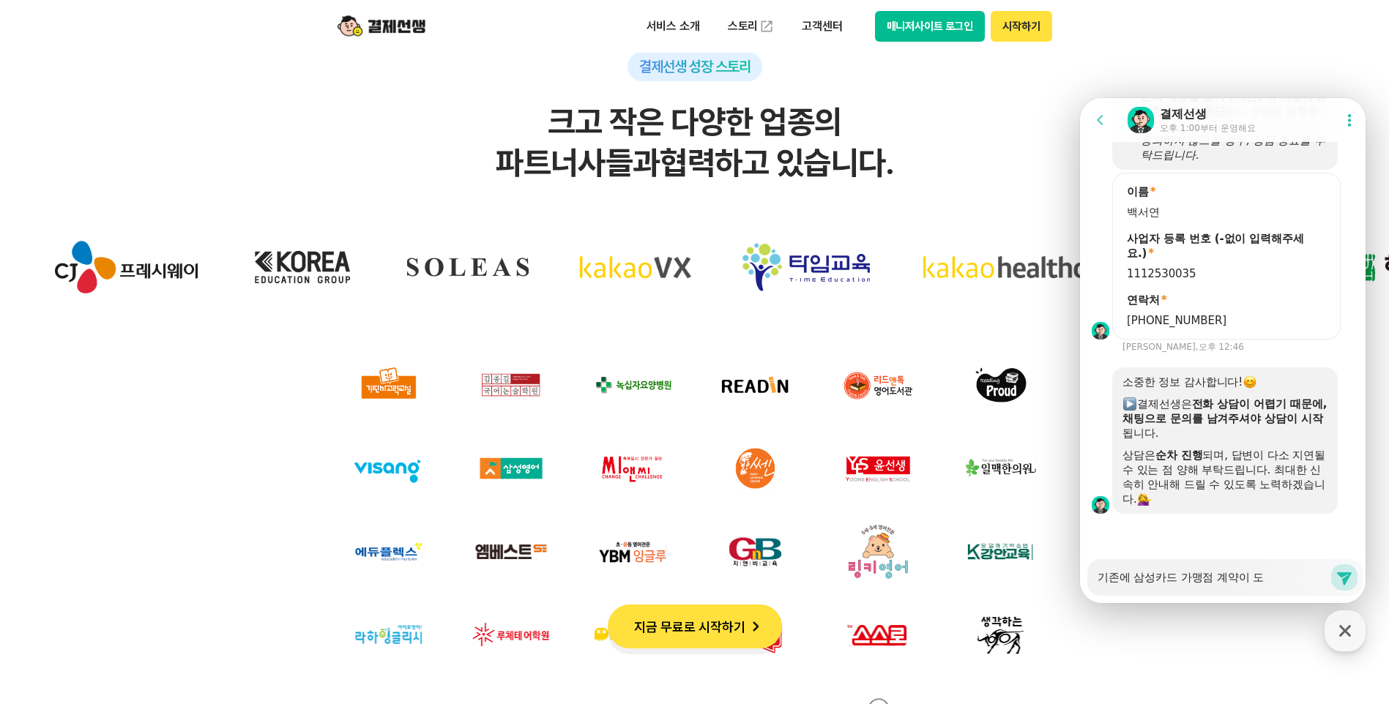
type textarea "기존에 삼성카드 가맹점 계약이 되"
type textarea "x"
type textarea "기존에 삼성카드 가맹점 계약이 됮"
type textarea "x"
type textarea "기존에 삼성카드 가맹점 계약이 되저"
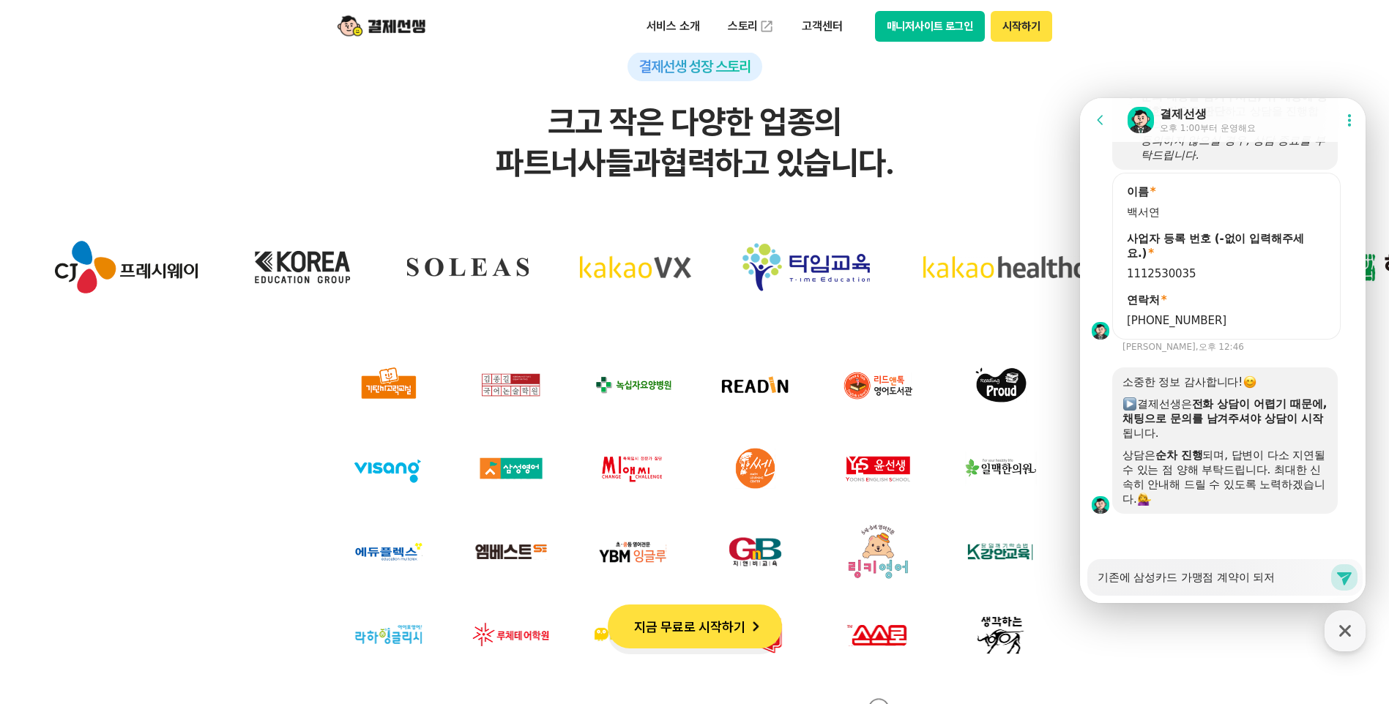
type textarea "x"
type textarea "기존에 삼성카드 가맹점 계약이 되저"
type textarea "x"
type textarea "기존에 삼성카드 가맹점 계약이 되저 ㅇ"
type textarea "x"
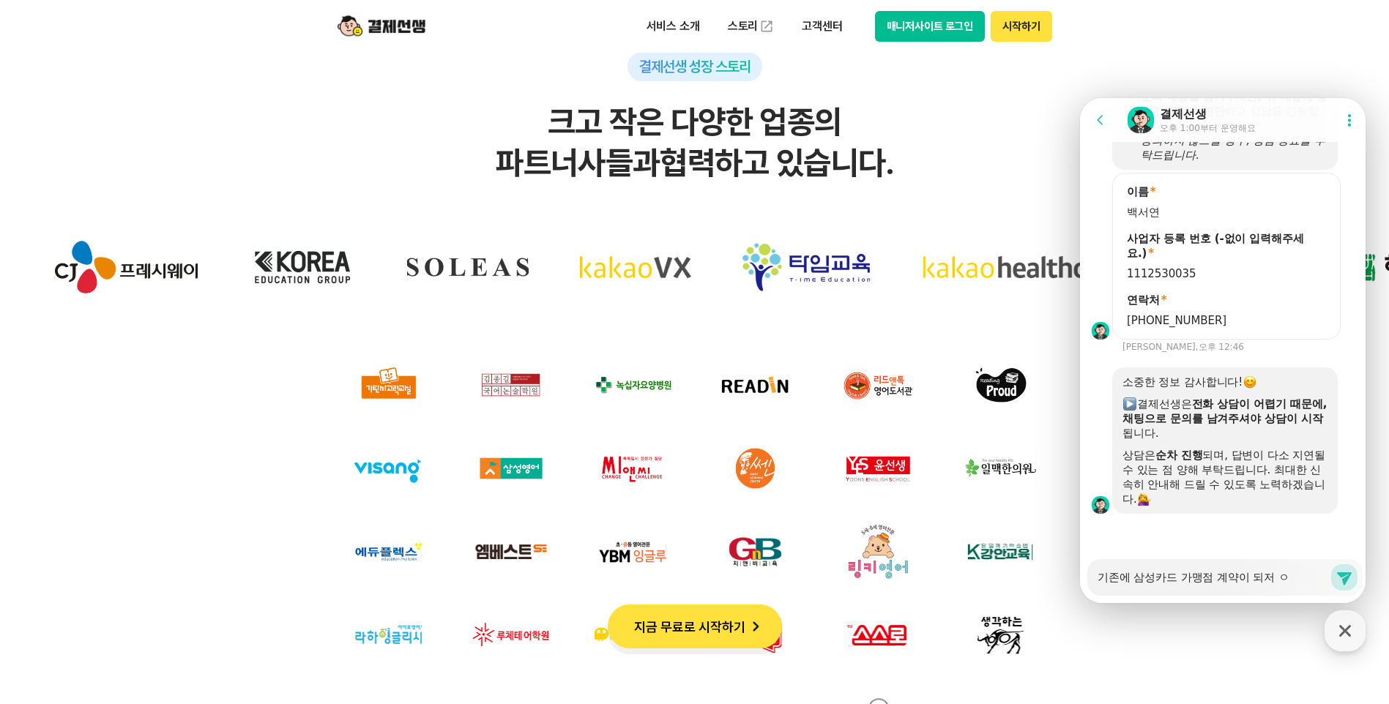
type textarea "기존에 삼성카드 가맹점 계약이 되저"
type textarea "x"
type textarea "기존에 삼성카드 가맹점 계약이 되저"
type textarea "x"
type textarea "기존에 삼성카드 가맹점 계약이 되"
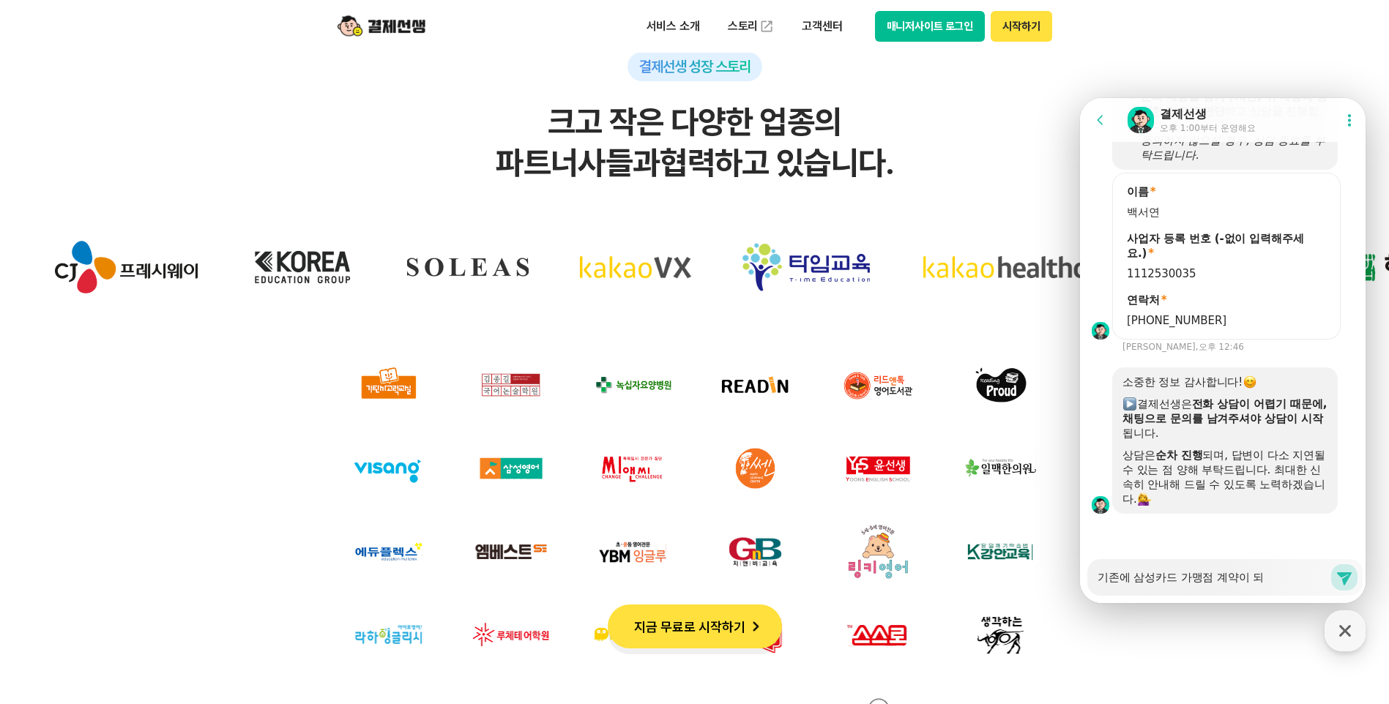
type textarea "x"
type textarea "기존에 삼성카드 가맹점 계약이 되ㅇ"
type textarea "x"
type textarea "기존에 삼성카드 가맹점 계약이 되어"
type textarea "x"
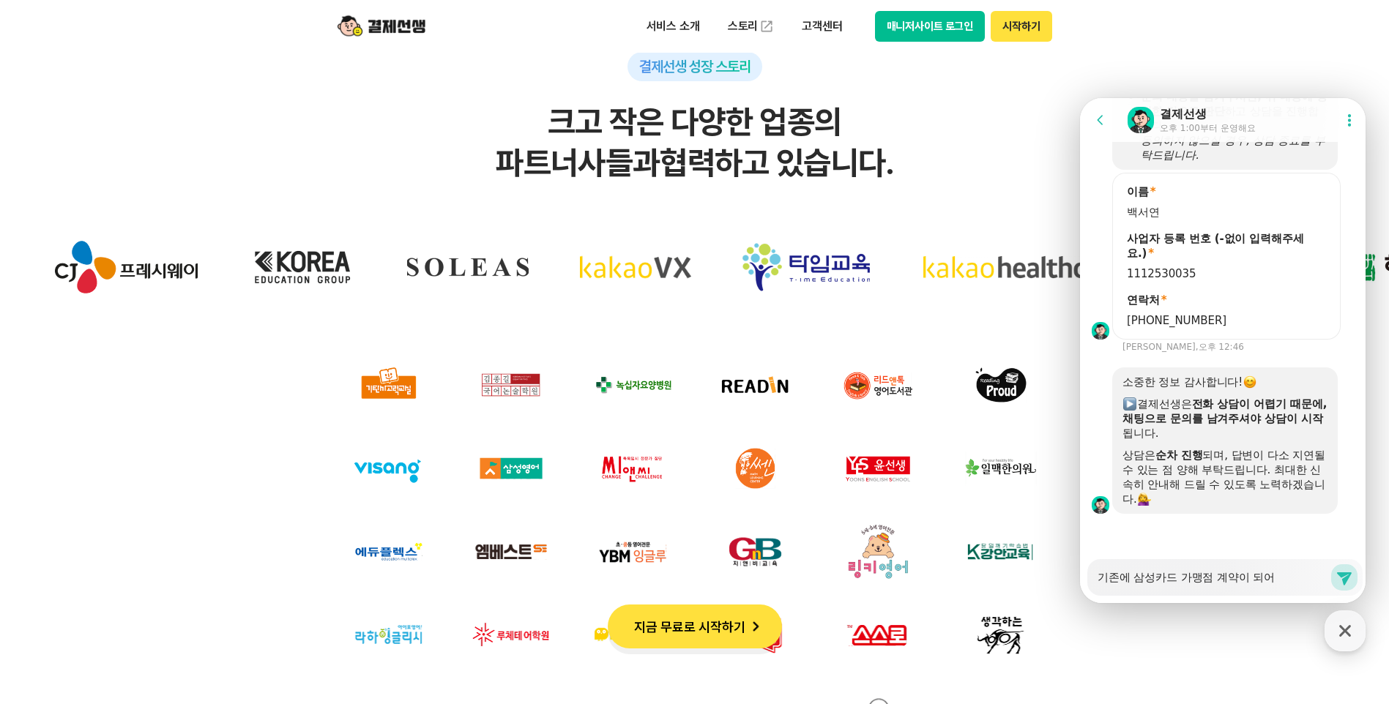
type textarea "기존에 삼성카드 가맹점 계약이 되어 ㅇ"
type textarea "x"
type textarea "기존에 삼성카드 가맹점 계약이 되어 이"
type textarea "x"
type textarea "기존에 삼성카드 가맹점 계약이 되어 있"
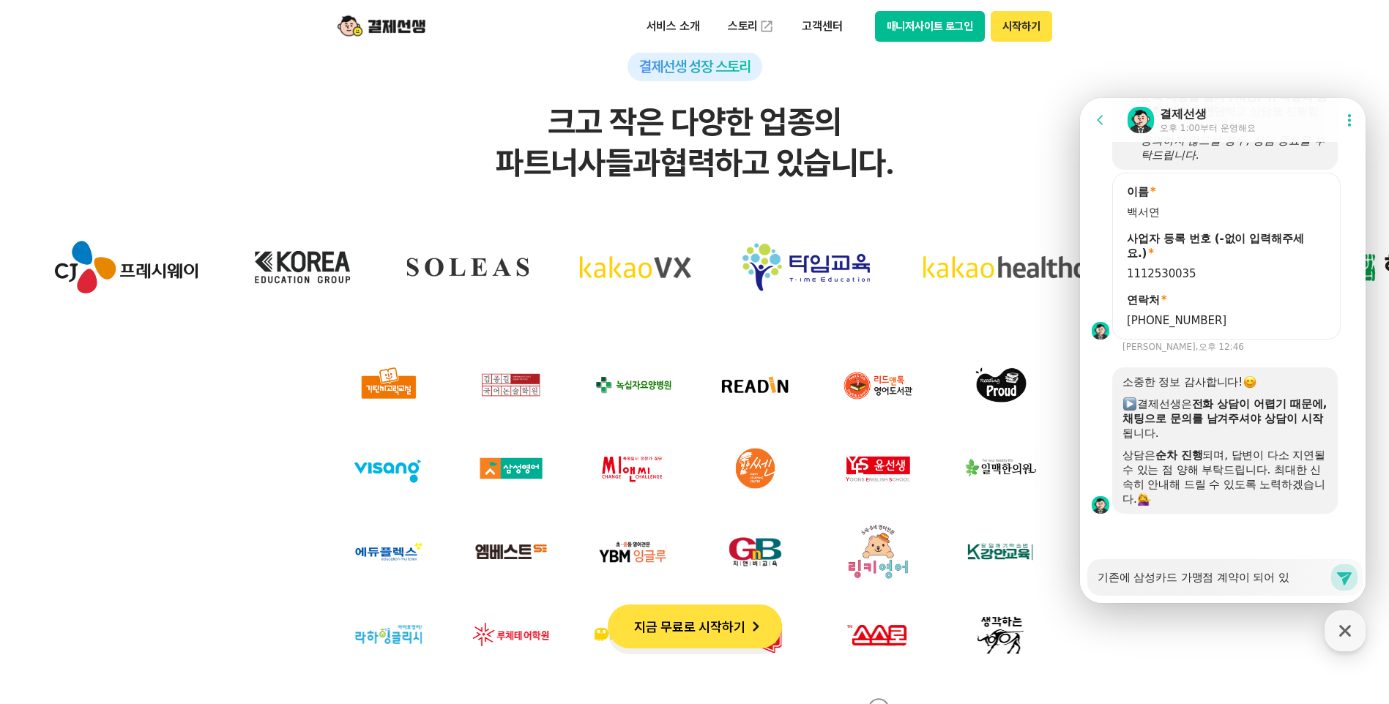
type textarea "x"
type textarea "기존에 삼성카드 가맹점 계약이 되어 있지"
type textarea "x"
type textarea "기존에 삼성카드 가맹점 계약이 되어 있지 ㅇ"
type textarea "x"
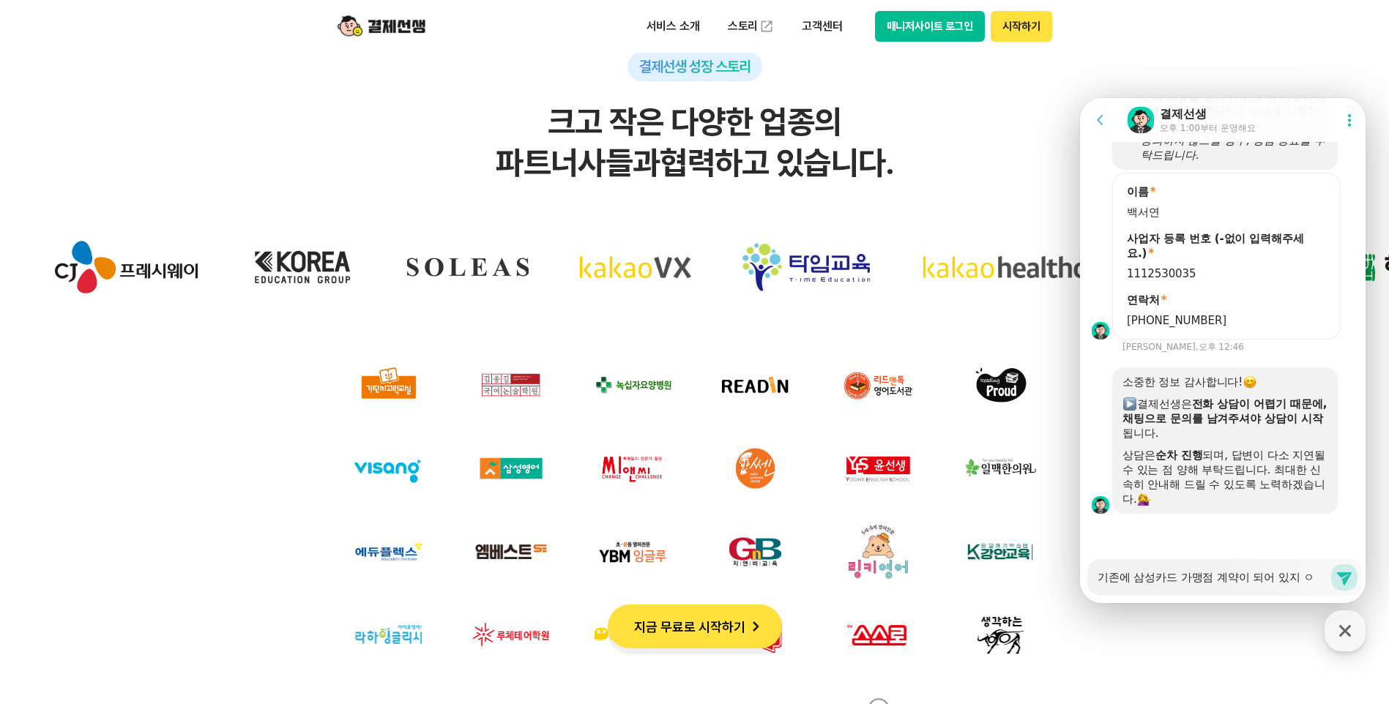
type textarea "기존에 삼성카드 가맹점 계약이 되어 있지 아"
type textarea "x"
type textarea "기존에 삼성카드 가맹점 계약이 되어 있지 안"
type textarea "x"
type textarea "기존에 삼성카드 가맹점 계약이 되어 있지 않ㅇ"
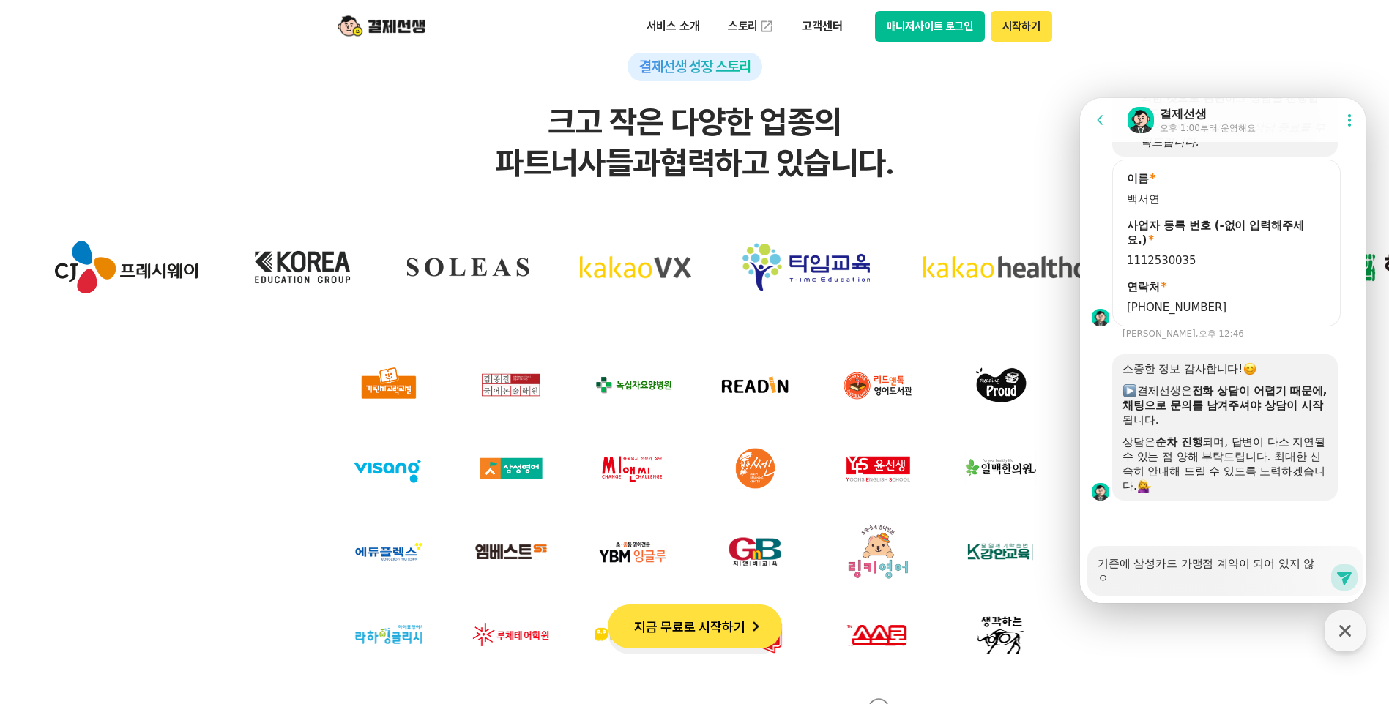
type textarea "x"
type textarea "기존에 삼성카드 가맹점 계약이 되어 있지 않아"
type textarea "x"
type textarea "기존에 삼성카드 가맹점 계약이 되어 있지 않앗"
type textarea "x"
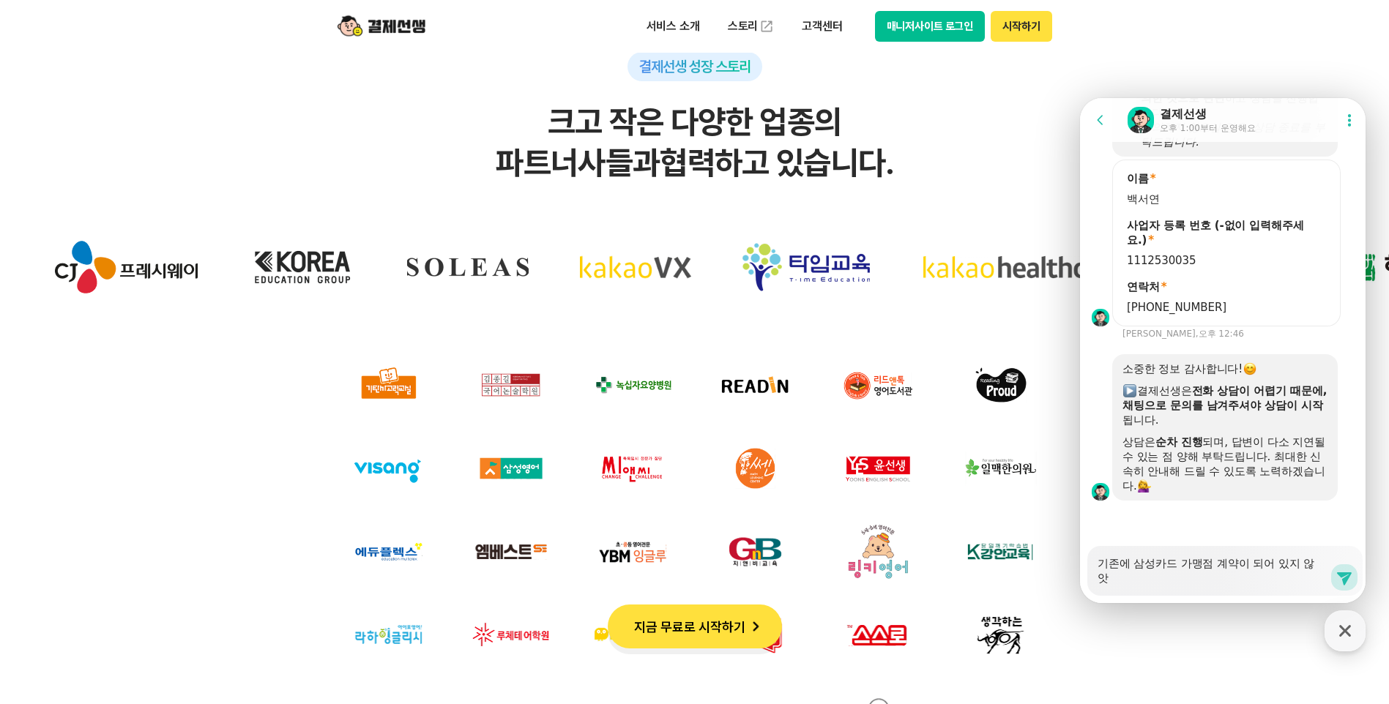
type textarea "기존에 삼성카드 가맹점 계약이 되어 있지 않아서"
type textarea "x"
type textarea "기존에 삼성카드 가맹점 계약이 되어 있지 않아서"
type textarea "x"
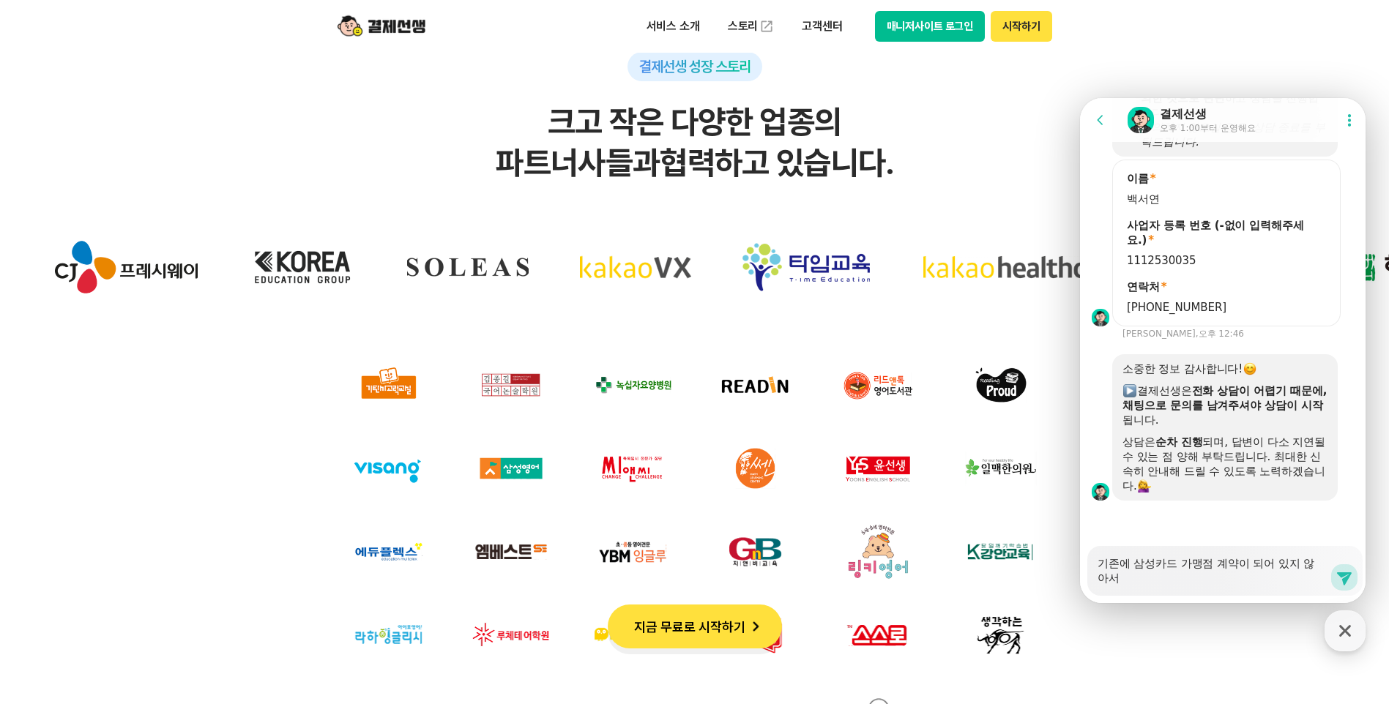
type textarea "기존에 삼성카드 가맹점 계약이 되어 있지 않아서 ㅊ"
type textarea "x"
type textarea "기존에 삼성카드 가맹점 계약이 되어 있지 않아서 추"
type textarea "x"
type textarea "기존에 삼성카드 가맹점 계약이 되어 있지 않아서 축"
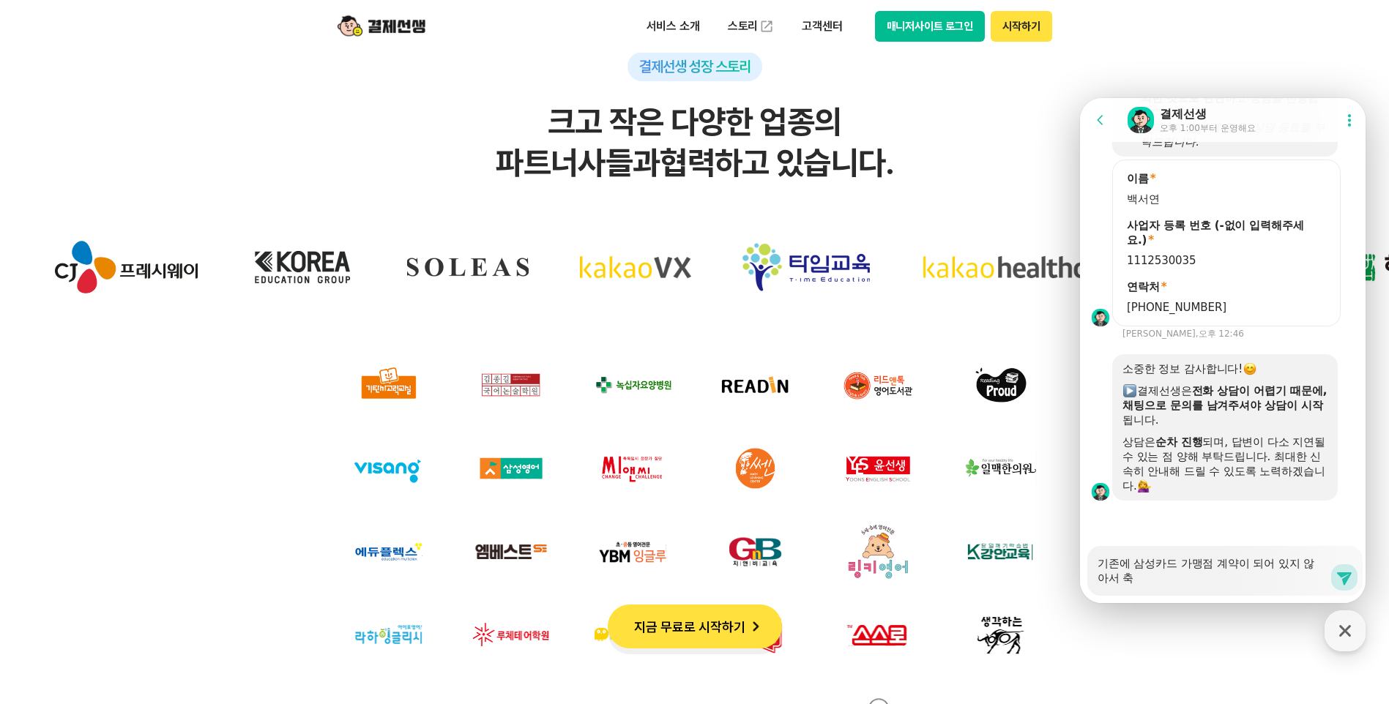
type textarea "x"
type textarea "기존에 삼성카드 가맹점 계약이 되어 있지 않아서 추가"
type textarea "x"
type textarea "기존에 삼성카드 가맹점 계약이 되어 있지 않아서 추갈"
type textarea "x"
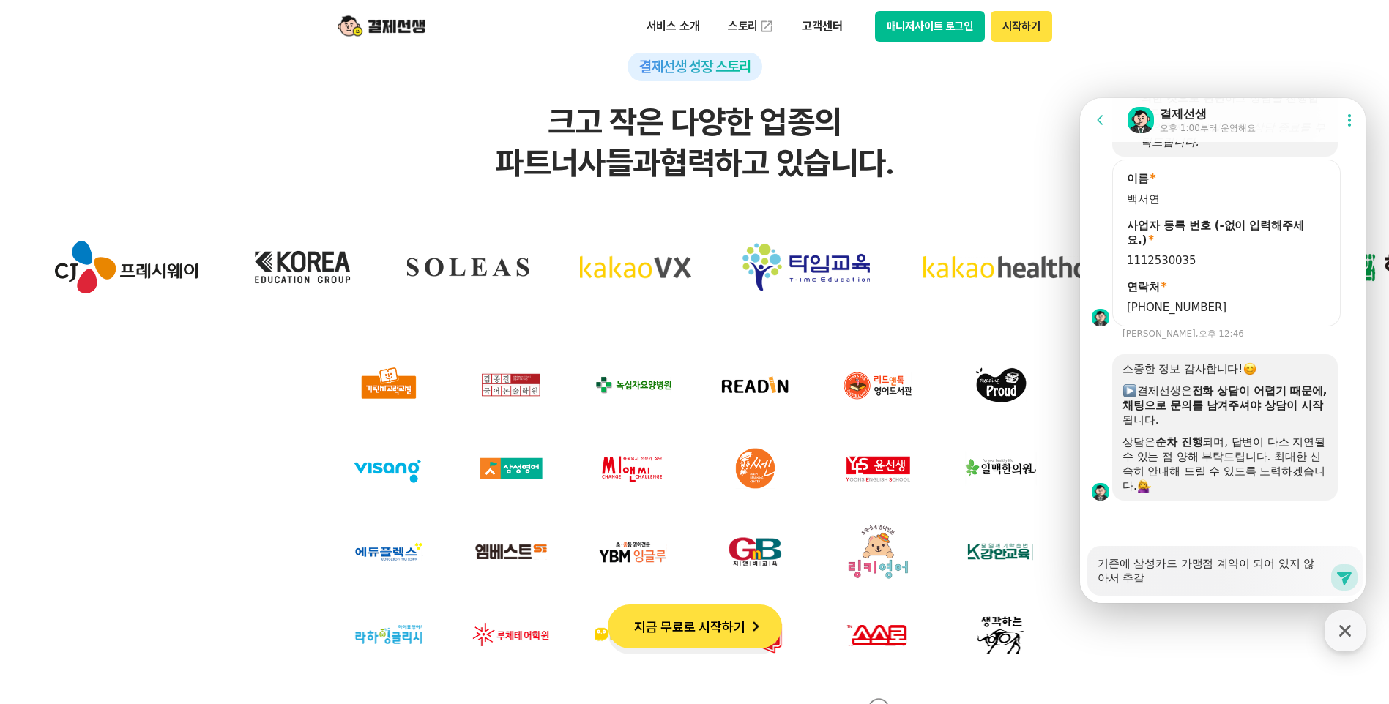
type textarea "기존에 삼성카드 가맹점 계약이 되어 있지 않아서 추가르"
type textarea "x"
type textarea "기존에 삼성카드 가맹점 계약이 되어 있지 않아서 추가를"
type textarea "x"
type textarea "기존에 삼성카드 가맹점 계약이 되어 있지 않아서 추가를"
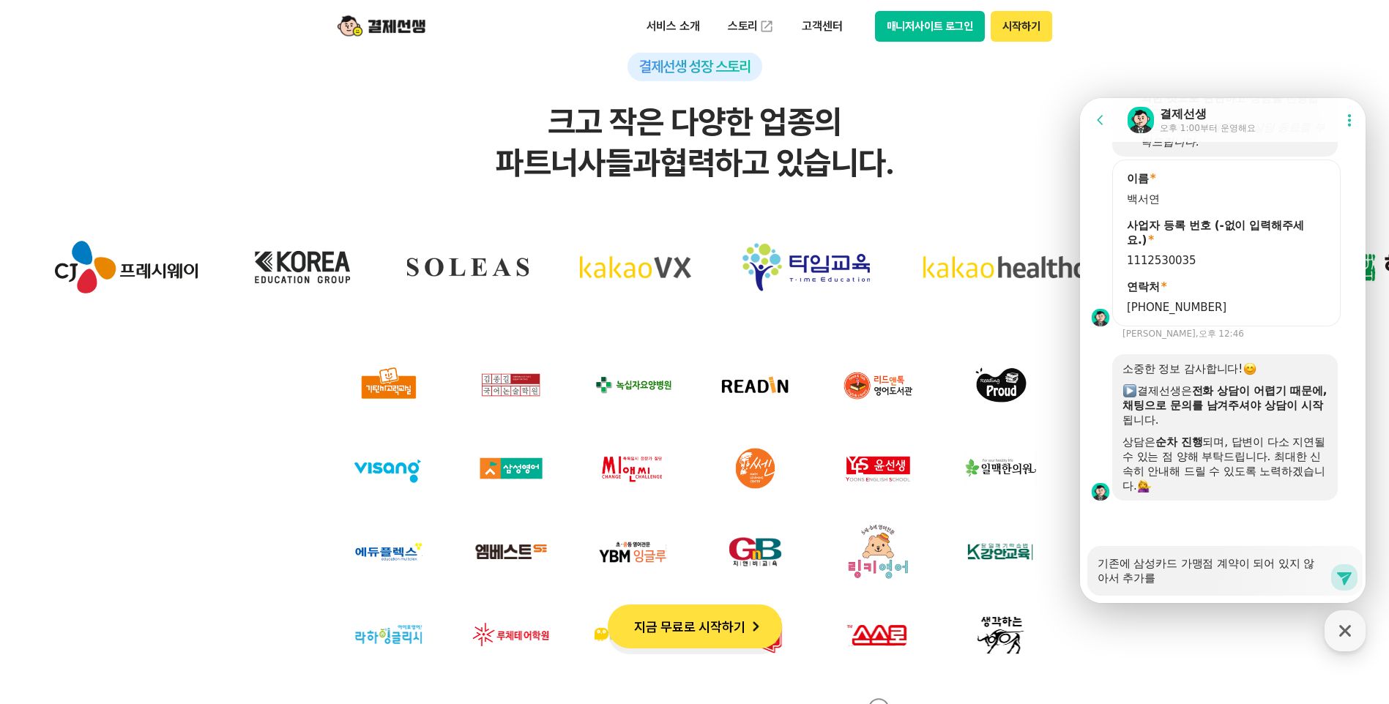
type textarea "x"
type textarea "기존에 삼성카드 가맹점 계약이 되어 있지 않아서 추가를 ㅁ"
type textarea "x"
type textarea "기존에 삼성카드 가맹점 계약이 되어 있지 않아서 추가를 못"
type textarea "x"
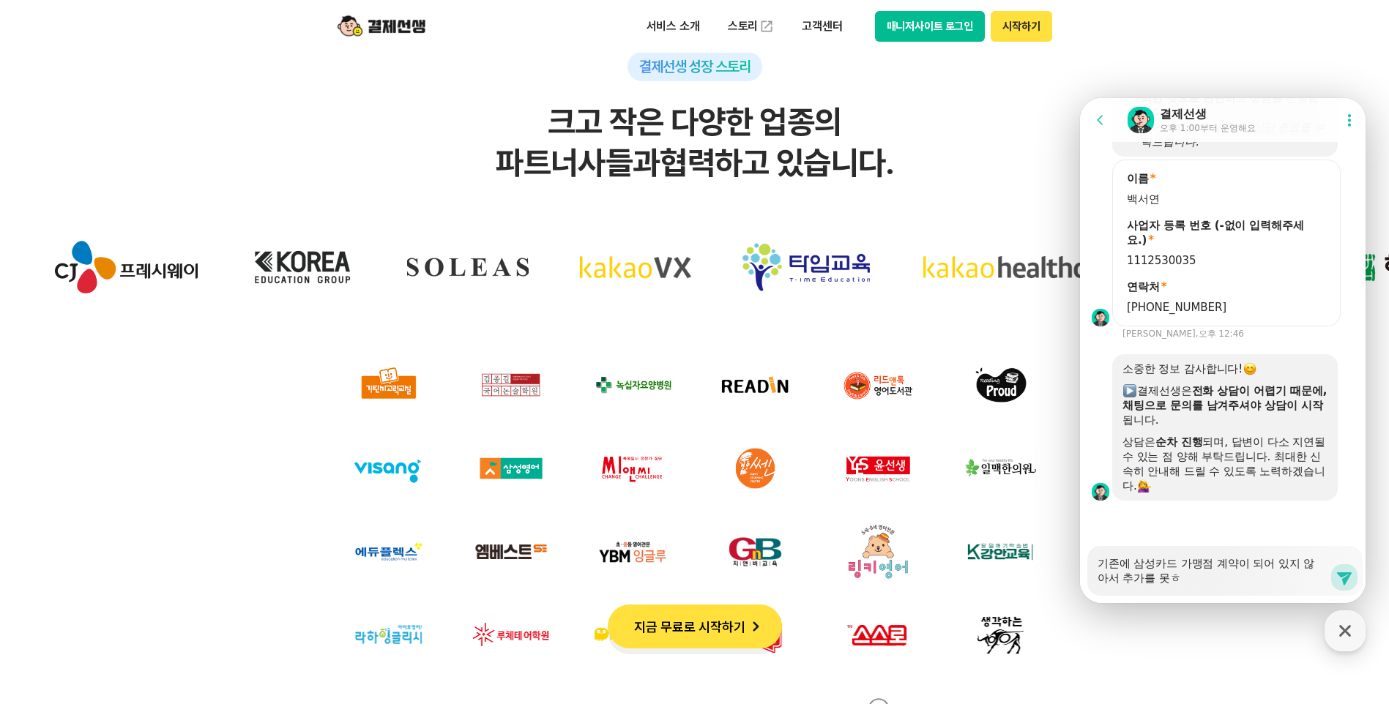
type textarea "기존에 삼성카드 가맹점 계약이 되어 있지 않아서 추가를 못하"
type textarea "x"
type textarea "기존에 삼성카드 가맹점 계약이 되어 있지 않아서 추가를 못항"
type textarea "x"
type textarea "기존에 삼성카드 가맹점 계약이 되어 있지 않아서 추가를 못하여"
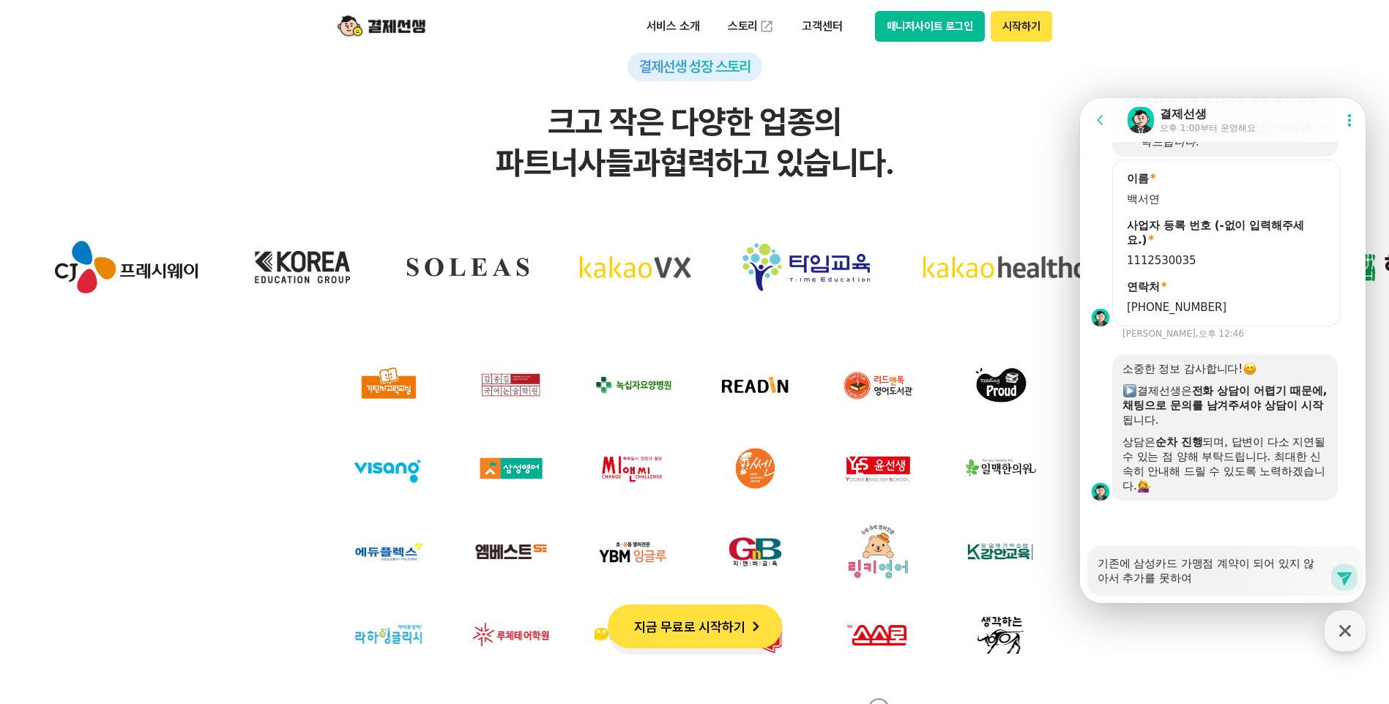
type textarea "x"
type textarea "기존에 삼성카드 가맹점 계약이 되어 있지 않아서 추가를 못하였"
type textarea "x"
type textarea "기존에 삼성카드 가맹점 계약이 되어 있지 않아서 추가를 못하였ㄴ"
type textarea "x"
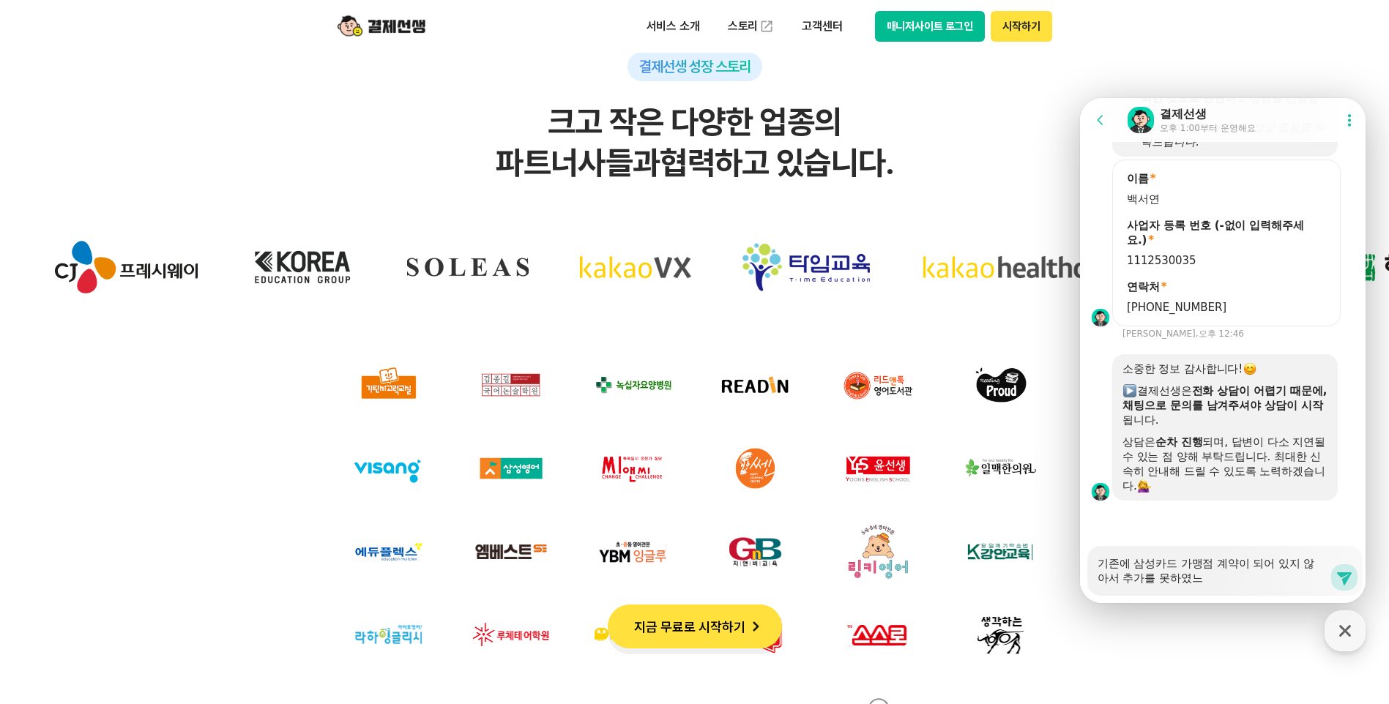
type textarea "기존에 삼성카드 가맹점 계약이 되어 있지 않아서 추가를 못하였는"
type textarea "x"
type textarea "기존에 삼성카드 가맹점 계약이 되어 있지 않아서 추가를 못하였는ㄷ"
type textarea "x"
type textarea "기존에 삼성카드 가맹점 계약이 되어 있지 않아서 추가를 못하였는데"
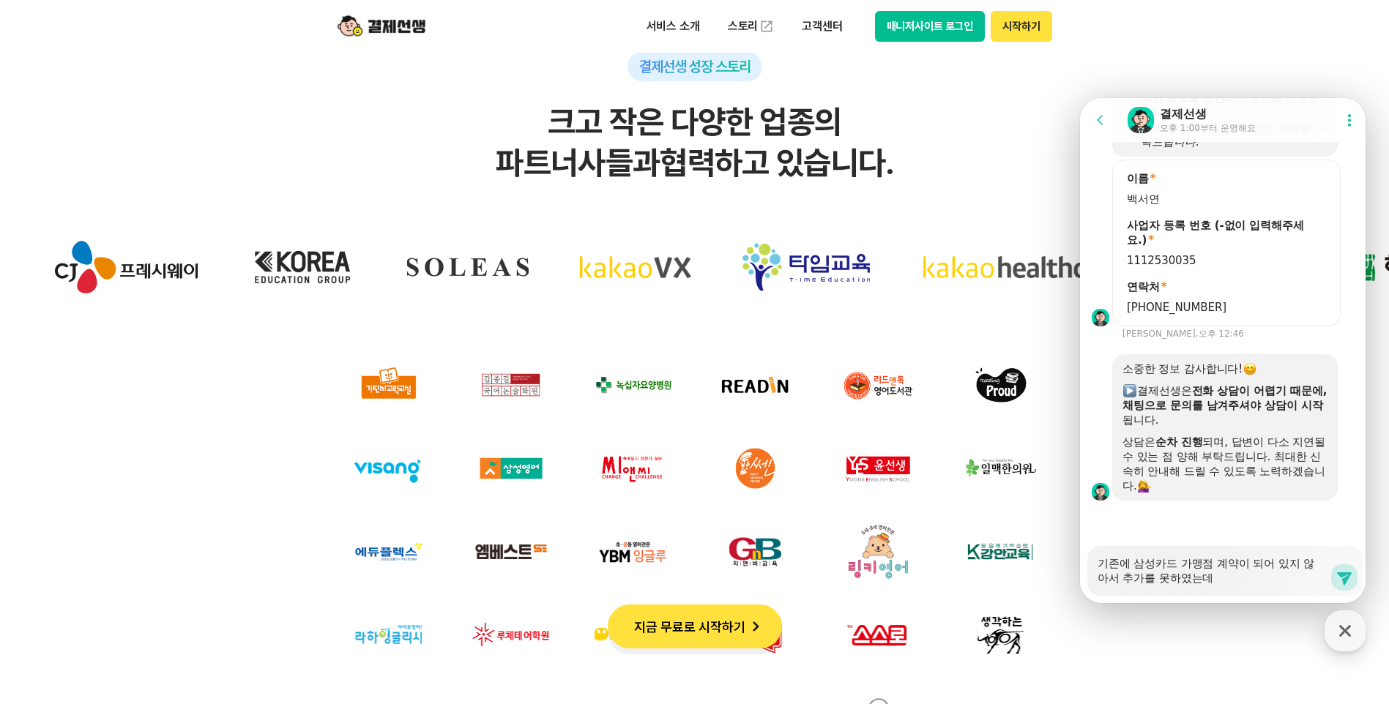
type textarea "x"
type textarea "기존에 삼성카드 가맹점 계약이 되어 있지 않아서 추가를 못하였는데,"
type textarea "x"
type textarea "기존에 삼성카드 가맹점 계약이 되어 있지 않아서 추가를 못하였는데,"
type textarea "x"
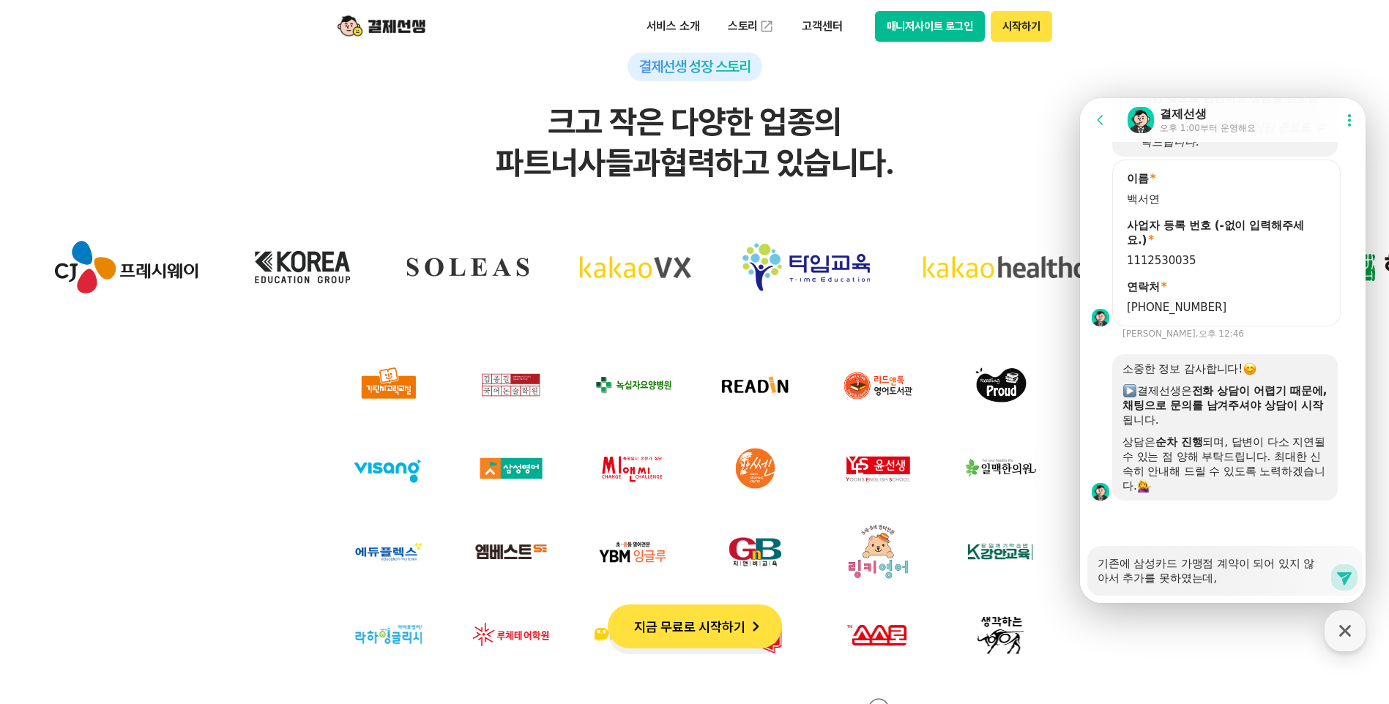
type textarea "기존에 삼성카드 가맹점 계약이 되어 있지 않아서 추가를 못하였는데, ㄱ"
type textarea "x"
type textarea "기존에 삼성카드 가맹점 계약이 되어 있지 않아서 추가를 못하였는데, 가"
type textarea "x"
type textarea "기존에 삼성카드 가맹점 계약이 되어 있지 않아서 추가를 못하였는데, ㄱ"
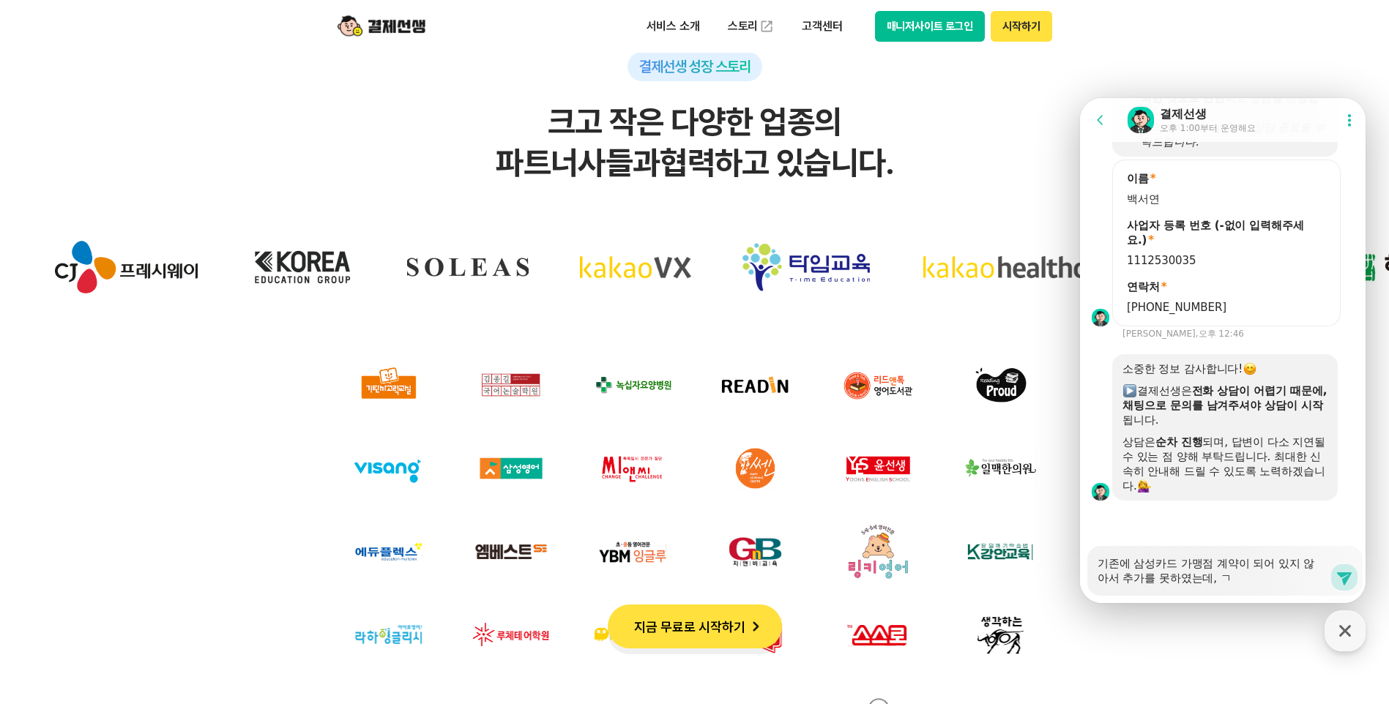
type textarea "x"
type textarea "기존에 삼성카드 가맹점 계약이 되어 있지 않아서 추가를 못하였는데,"
type textarea "x"
type textarea "기존에 삼성카드 가맹점 계약이 되어 있지 않아서 추가를 못하였는데, ㅅ"
type textarea "x"
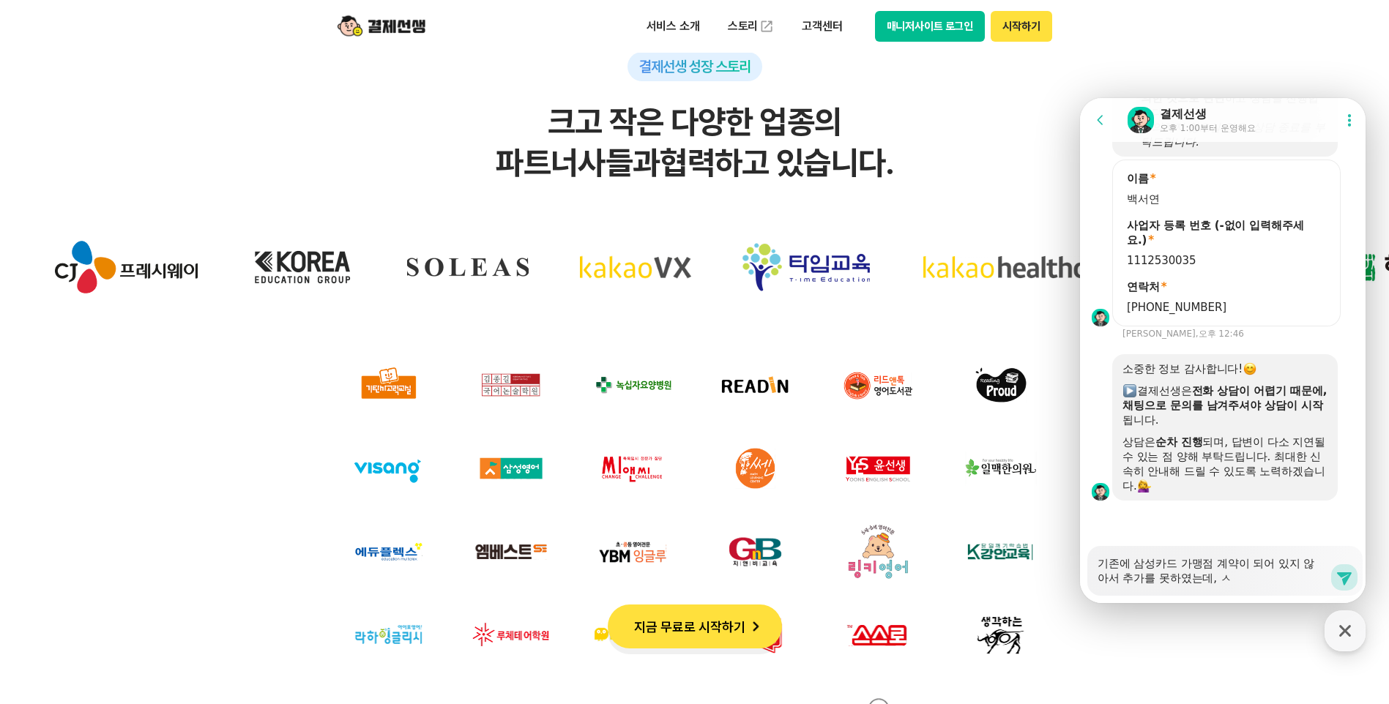
type textarea "기존에 삼성카드 가맹점 계약이 되어 있지 않아서 추가를 못하였는데, 사"
type textarea "x"
type textarea "기존에 삼성카드 가맹점 계약이 되어 있지 않아서 추가를 못하였는데, [PERSON_NAME]"
type textarea "x"
type textarea "기존에 삼성카드 가맹점 계약이 되어 있지 않아서 추가를 못하였는데, 사"
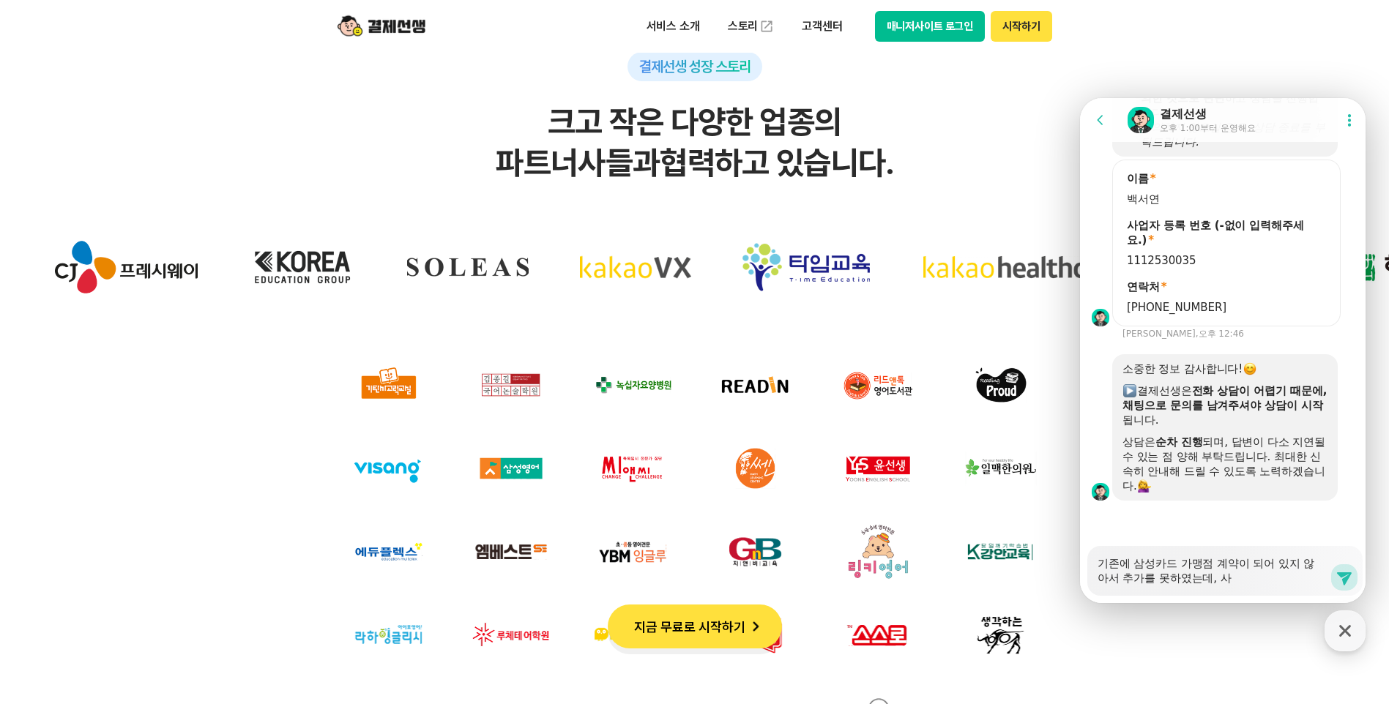
type textarea "x"
type textarea "기존에 삼성카드 가맹점 계약이 되어 있지 않아서 추가를 못하였는데, 삼"
type textarea "x"
type textarea "기존에 삼성카드 가맹점 계약이 되어 있지 않아서 추가를 못하였는데, 삼ㅅ"
type textarea "x"
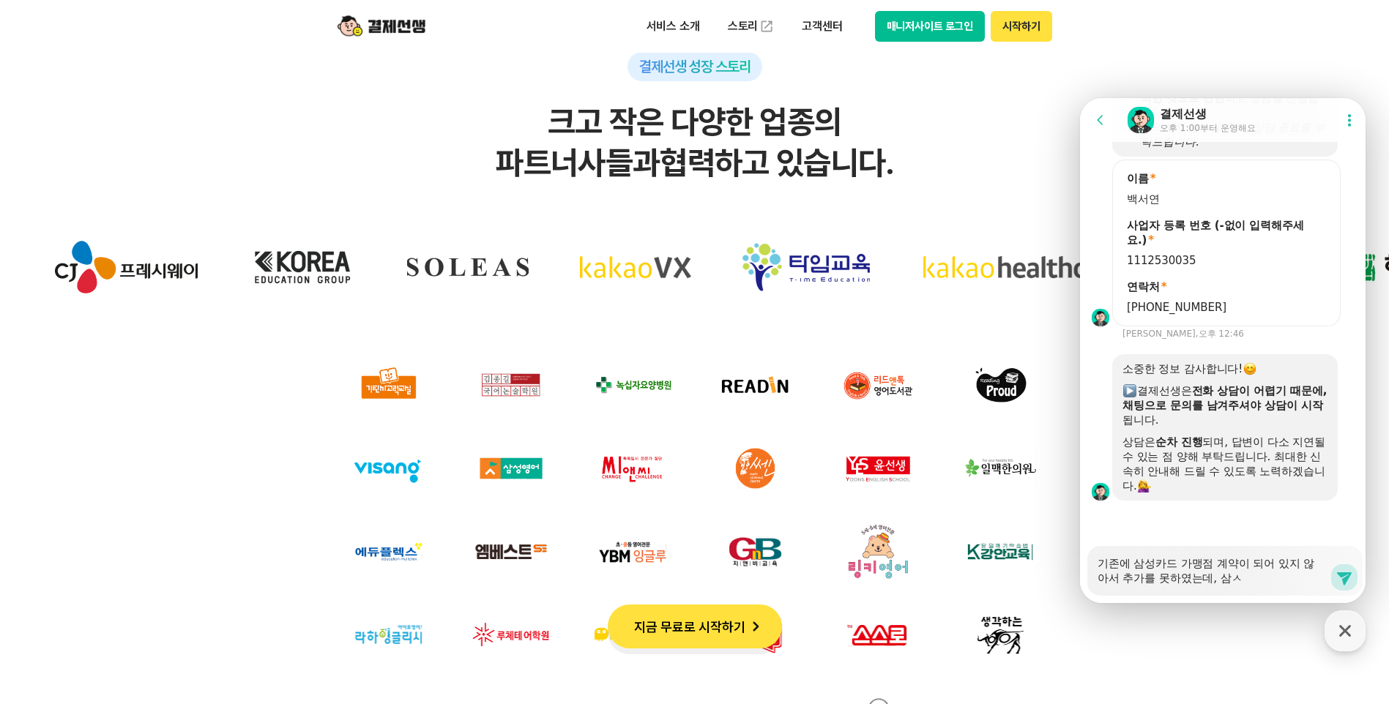
type textarea "기존에 삼성카드 가맹점 계약이 되어 있지 않아서 추가를 못하였는데, 삼서"
type textarea "x"
type textarea "기존에 삼성카드 가맹점 계약이 되어 있지 않아서 추가를 못하였는데, 삼성"
type textarea "x"
type textarea "기존에 삼성카드 가맹점 계약이 되어 있지 않아서 추가를 못하였는데, 삼성ㅋ"
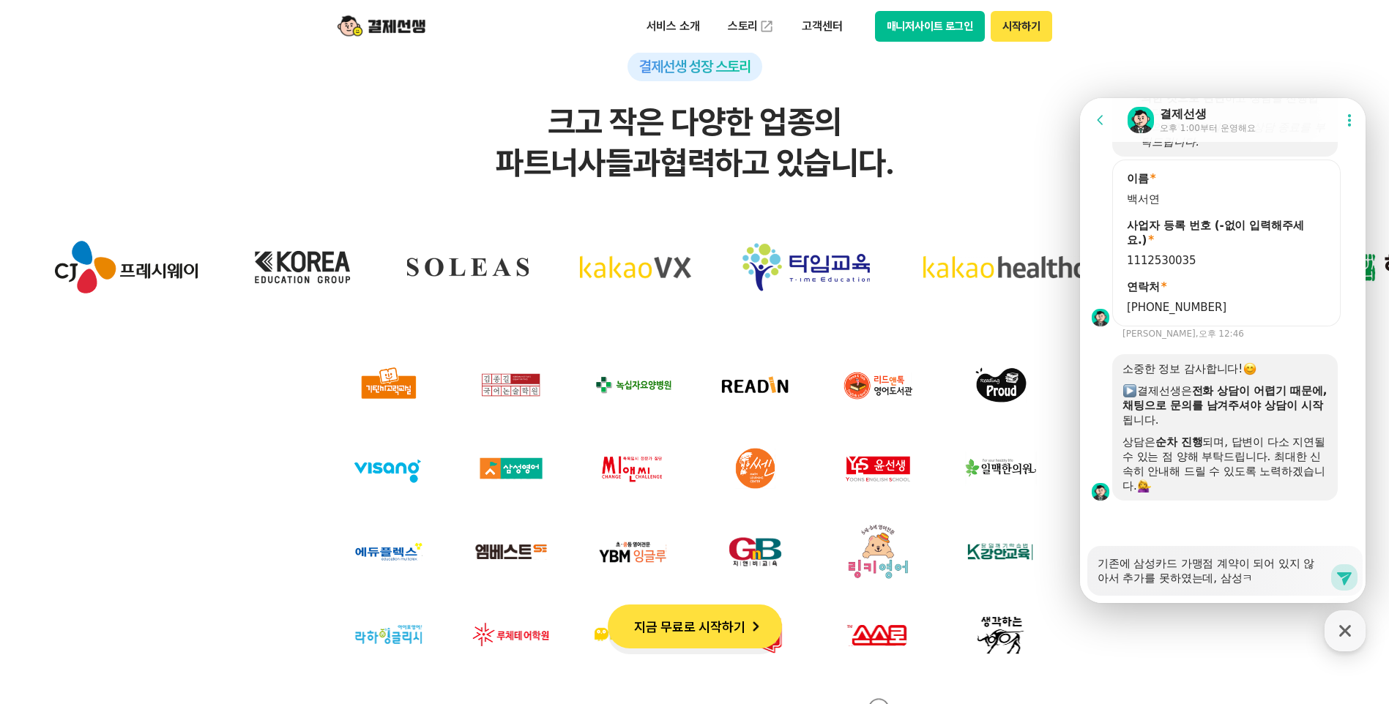
type textarea "x"
type textarea "기존에 삼성카드 가맹점 계약이 되어 있지 않아서 추가를 못하였는데, 삼성카"
type textarea "x"
type textarea "기존에 삼성카드 가맹점 계약이 되어 있지 않아서 추가를 못하였는데, 삼성칻"
type textarea "x"
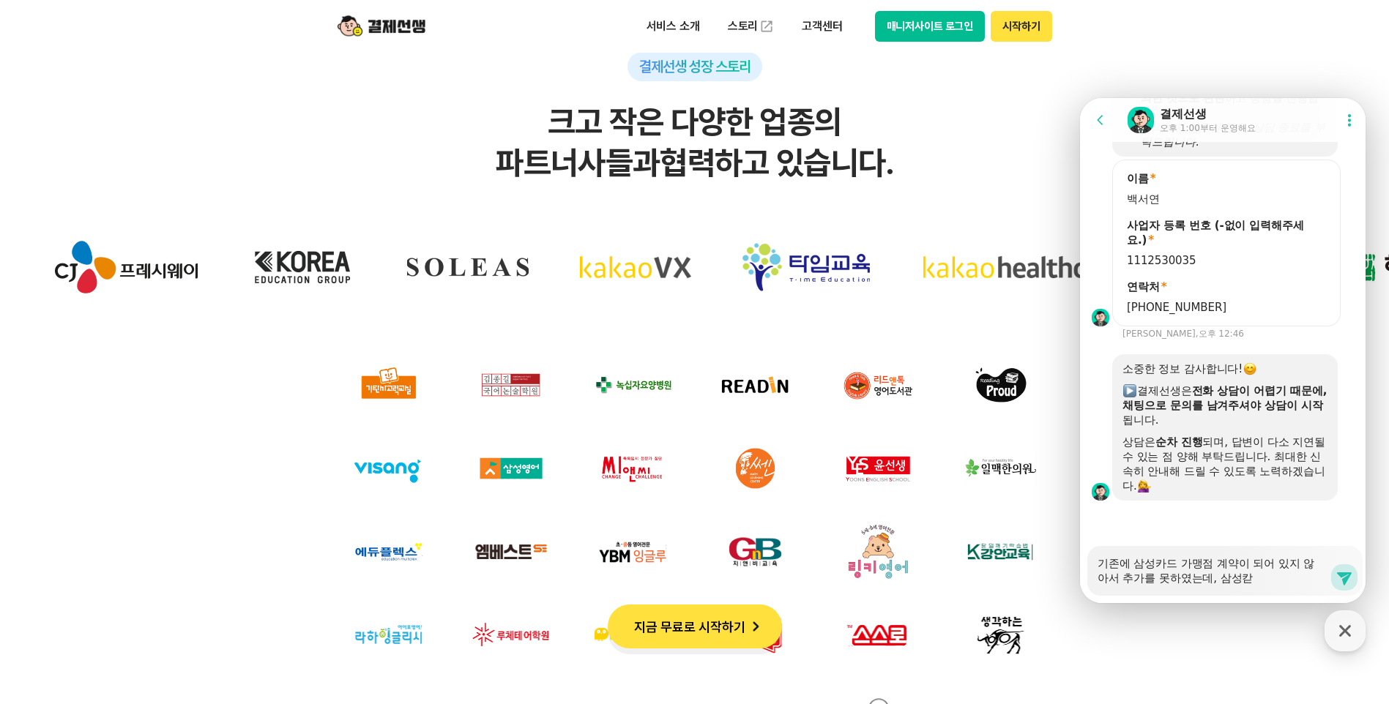
type textarea "기존에 삼성카드 가맹점 계약이 되어 있지 않아서 추가를 못하였는데, 삼성카드"
type textarea "x"
type textarea "기존에 삼성카드 가맹점 계약이 되어 있지 않아서 추가를 못하였는데, 삼성카드"
type textarea "x"
type textarea "기존에 삼성카드 가맹점 계약이 되어 있지 않아서 추가를 못하였는데, 삼성카드 ㄱ"
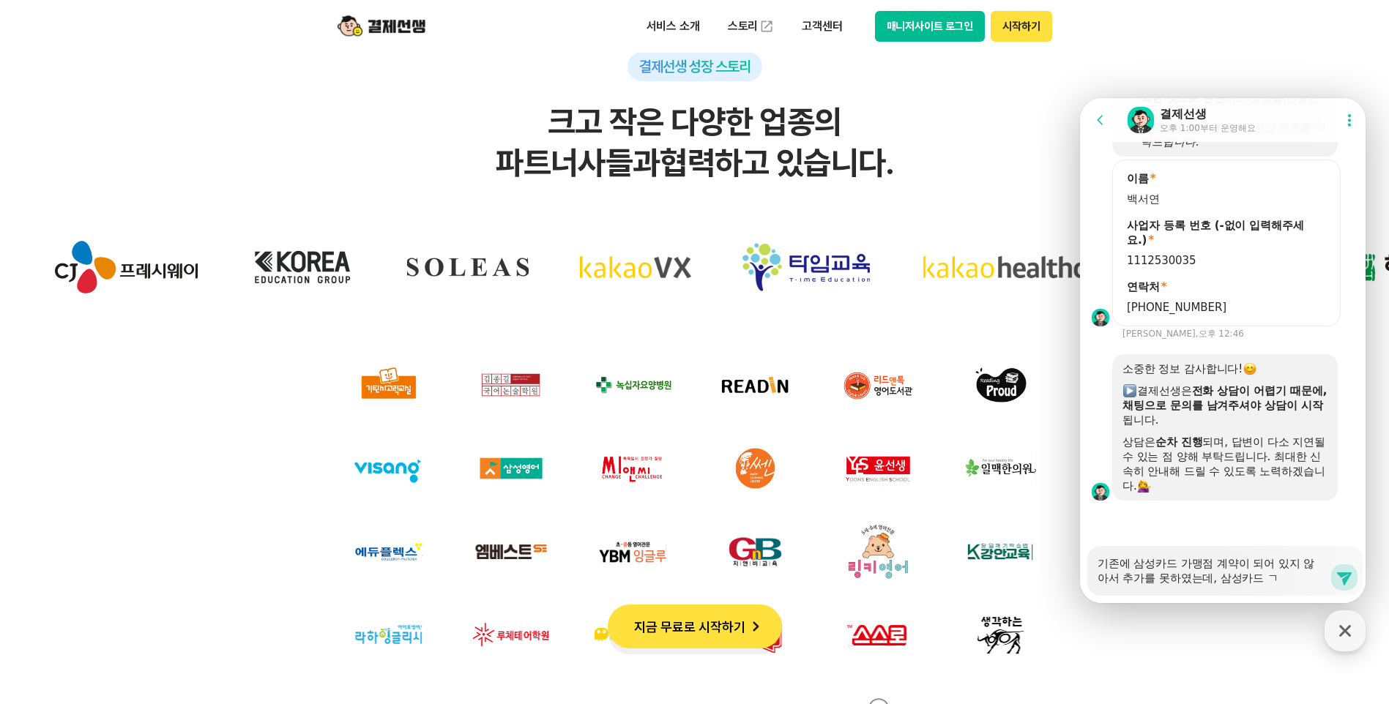
type textarea "x"
type textarea "기존에 삼성카드 가맹점 계약이 되어 있지 않아서 추가를 못하였는데, 삼성카드 가"
type textarea "x"
type textarea "기존에 삼성카드 가맹점 계약이 되어 있지 않아서 추가를 못하였는데, 삼성카드 감"
type textarea "x"
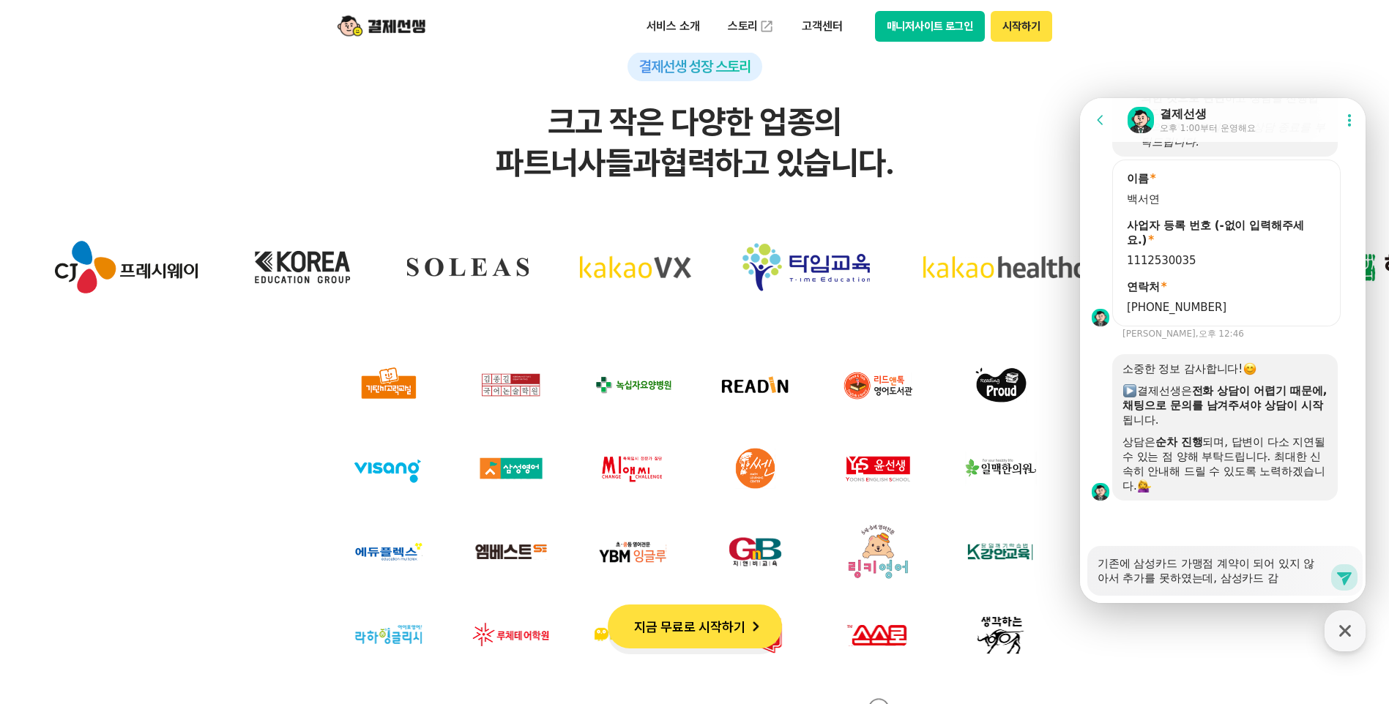
type textarea "기존에 삼성카드 가맹점 계약이 되어 있지 않아서 추가를 못하였는데, 삼성카드 가"
type textarea "x"
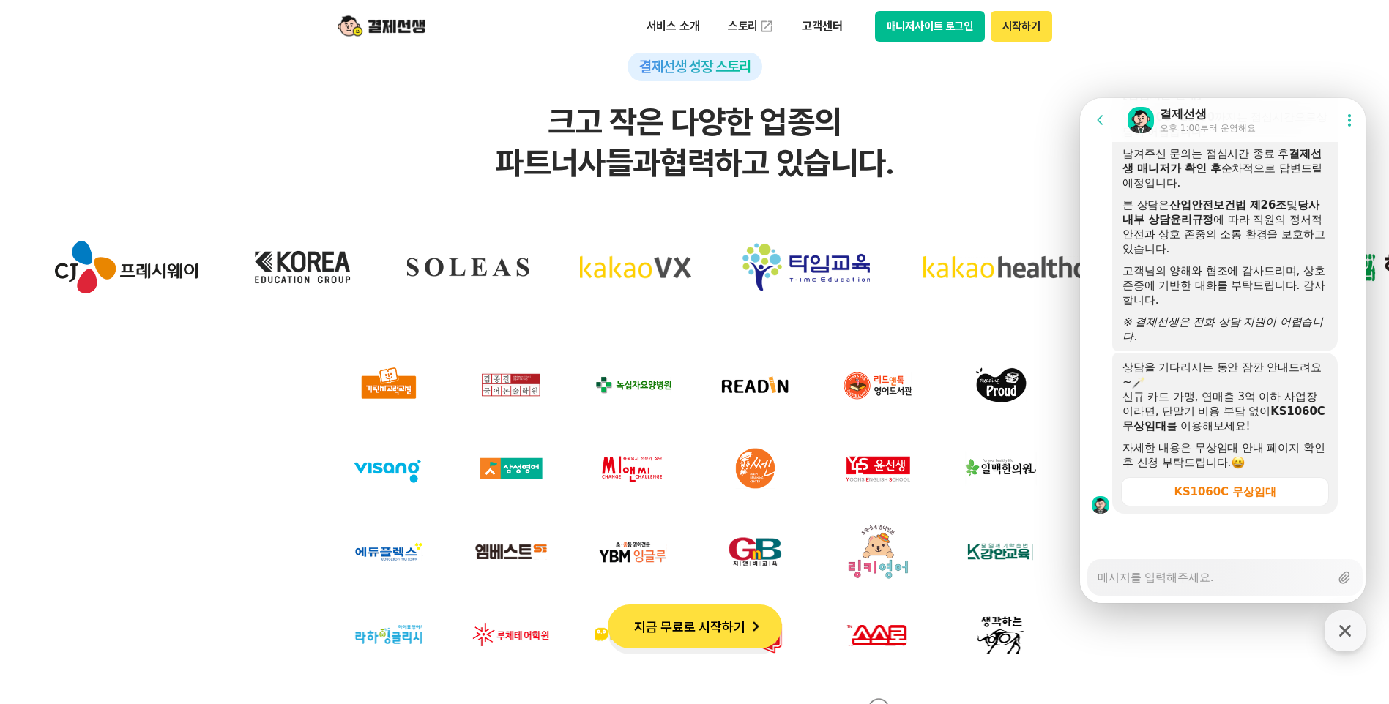
scroll to position [2204, 0]
